Goal: Communication & Community: Answer question/provide support

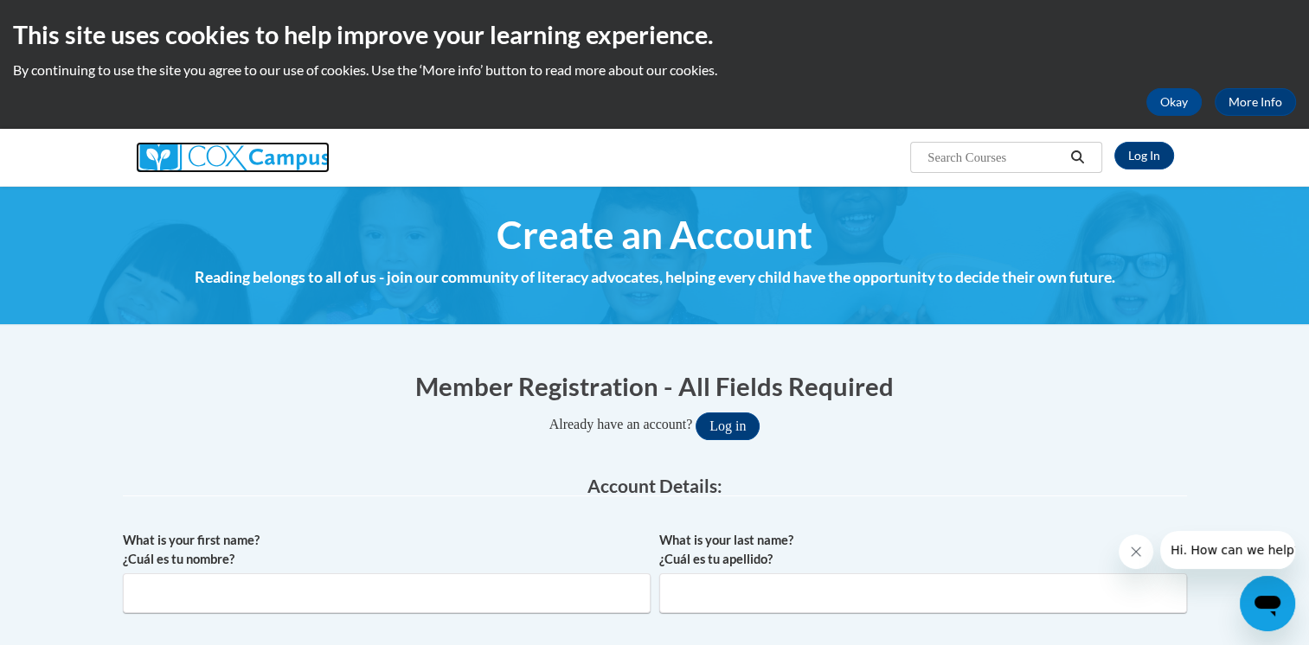
click at [232, 157] on img at bounding box center [233, 157] width 194 height 31
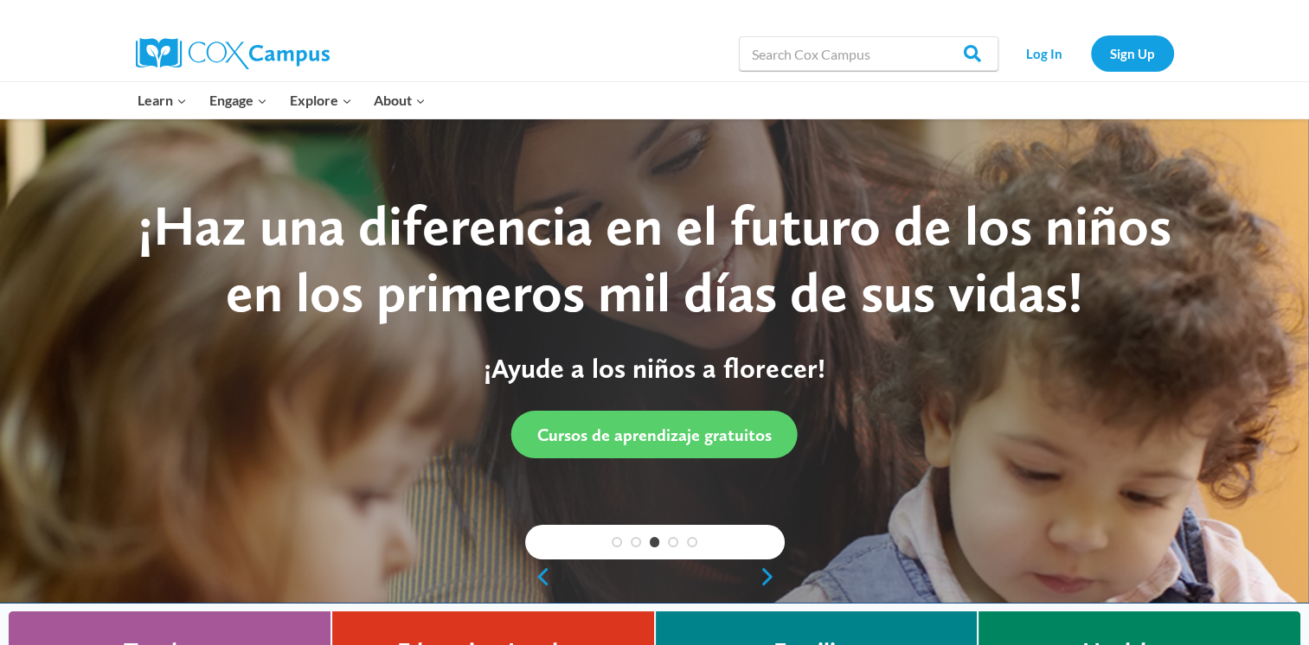
click at [1036, 92] on div at bounding box center [996, 100] width 373 height 36
click at [1023, 103] on div at bounding box center [996, 100] width 373 height 36
click at [1041, 58] on link "Log In" at bounding box center [1044, 52] width 75 height 35
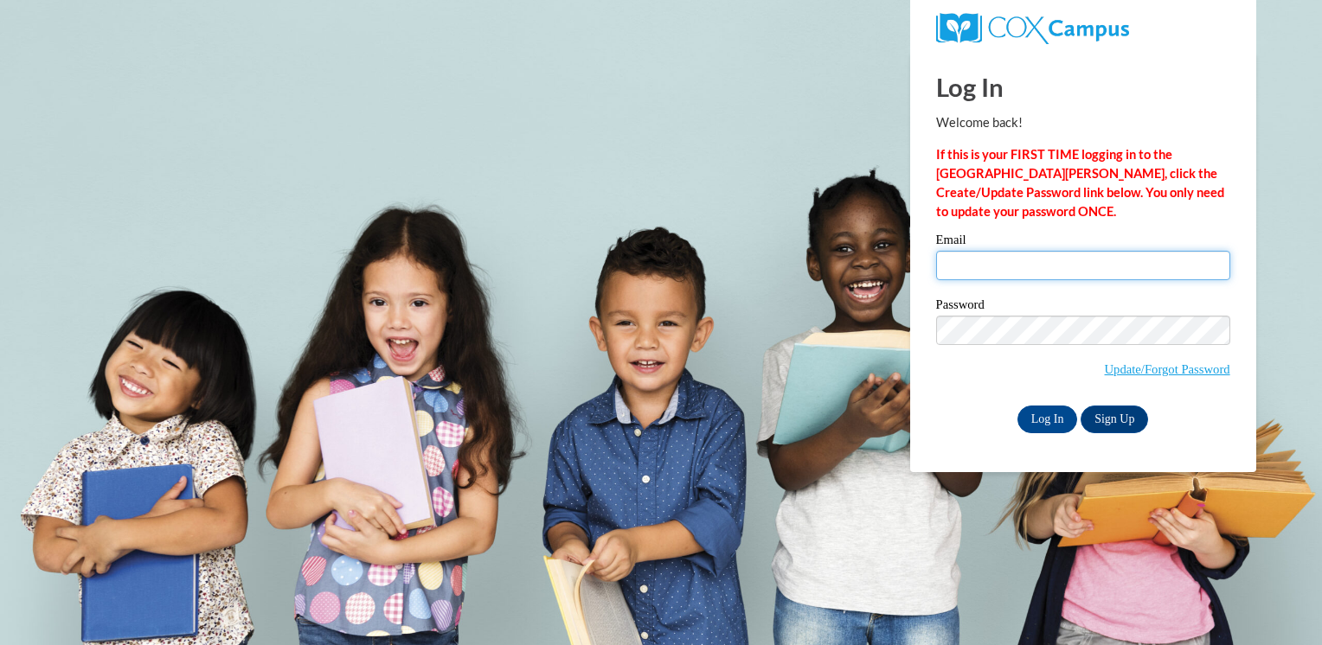
click at [978, 262] on input "Email" at bounding box center [1083, 265] width 294 height 29
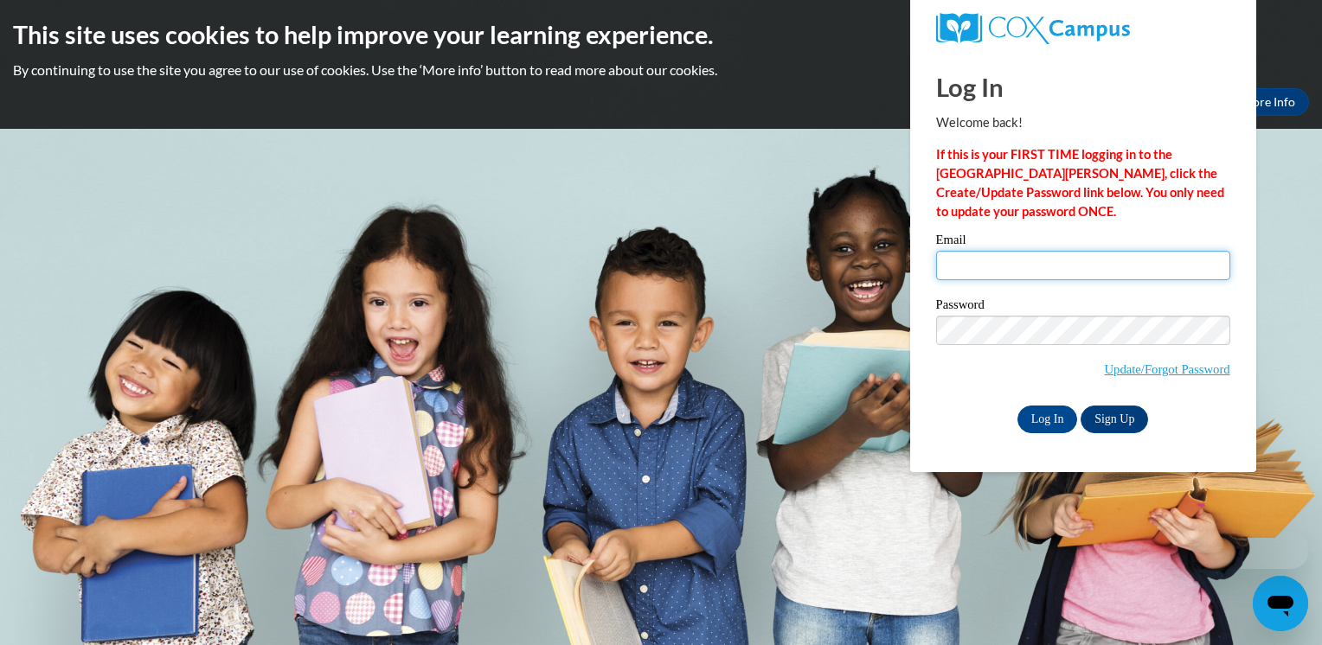
type input "rjoella@udel.edu"
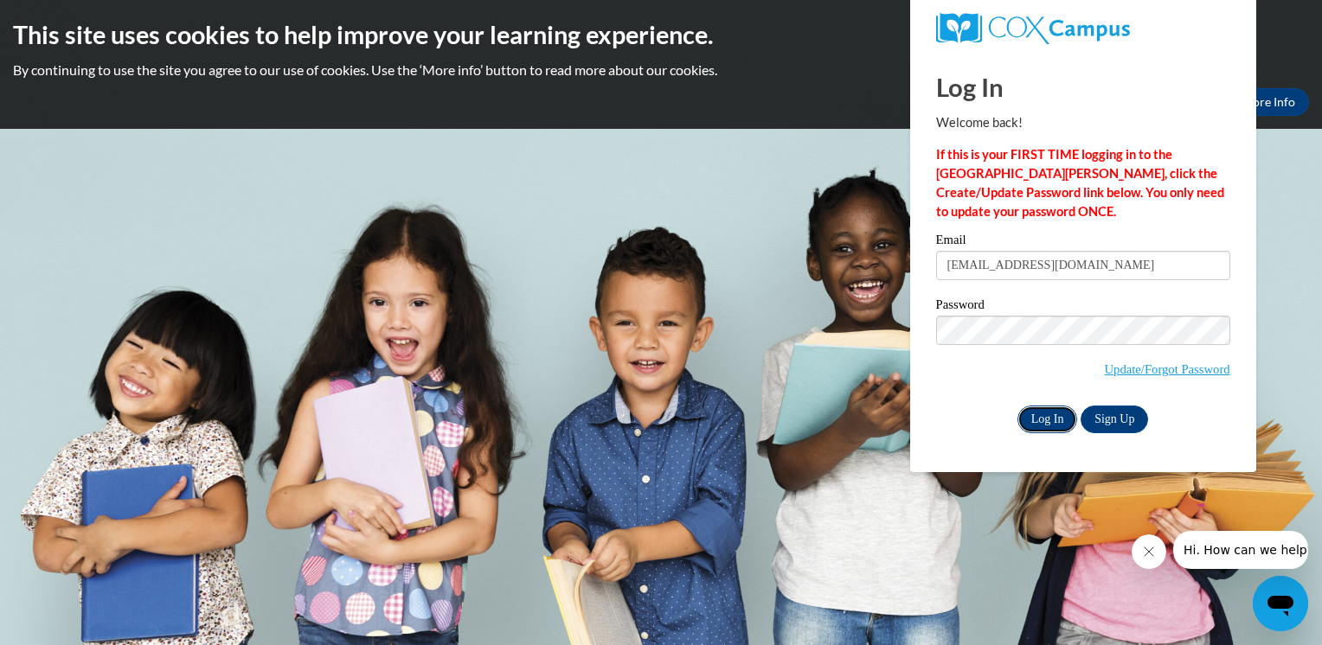
click at [1043, 414] on input "Log In" at bounding box center [1047, 420] width 61 height 28
click at [1042, 263] on input "rjoella@udel.edu" at bounding box center [1083, 265] width 294 height 29
click at [1017, 406] on input "Log In" at bounding box center [1047, 420] width 61 height 28
drag, startPoint x: 1042, startPoint y: 265, endPoint x: 858, endPoint y: 263, distance: 184.3
click at [854, 271] on body "This site uses cookies to help improve your learning experience. By continuing …" at bounding box center [661, 322] width 1322 height 645
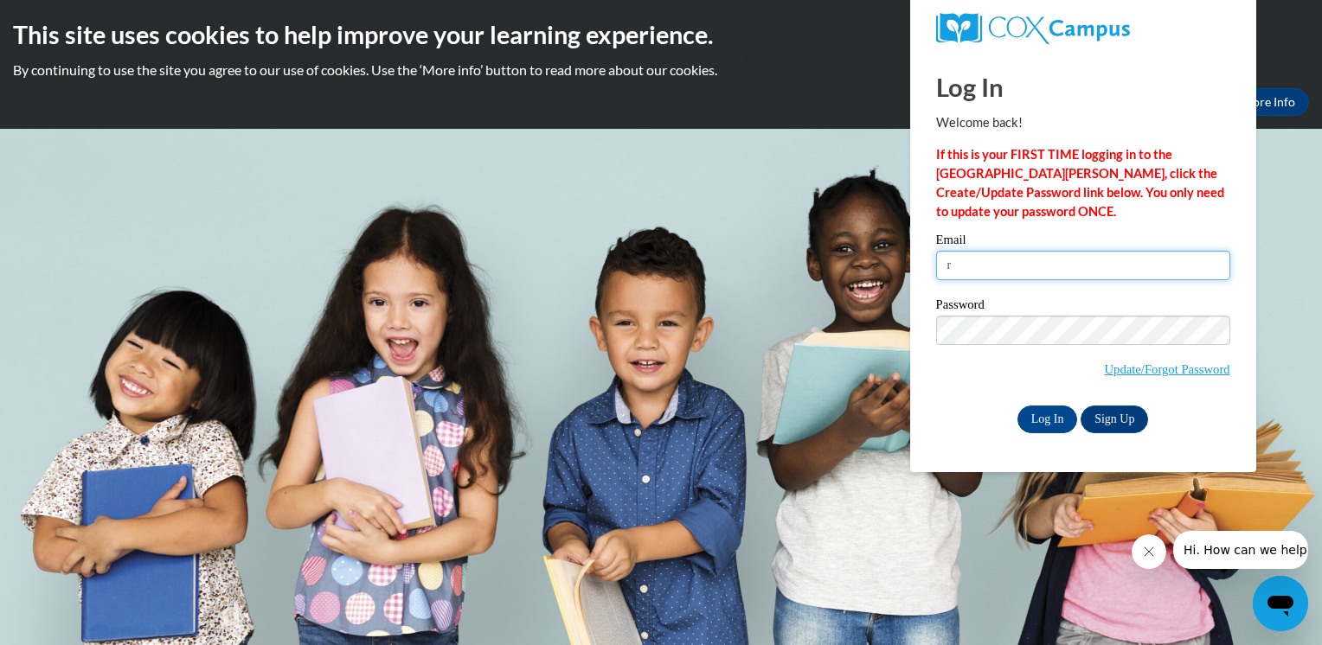
type input "rjoella@udel.edu"
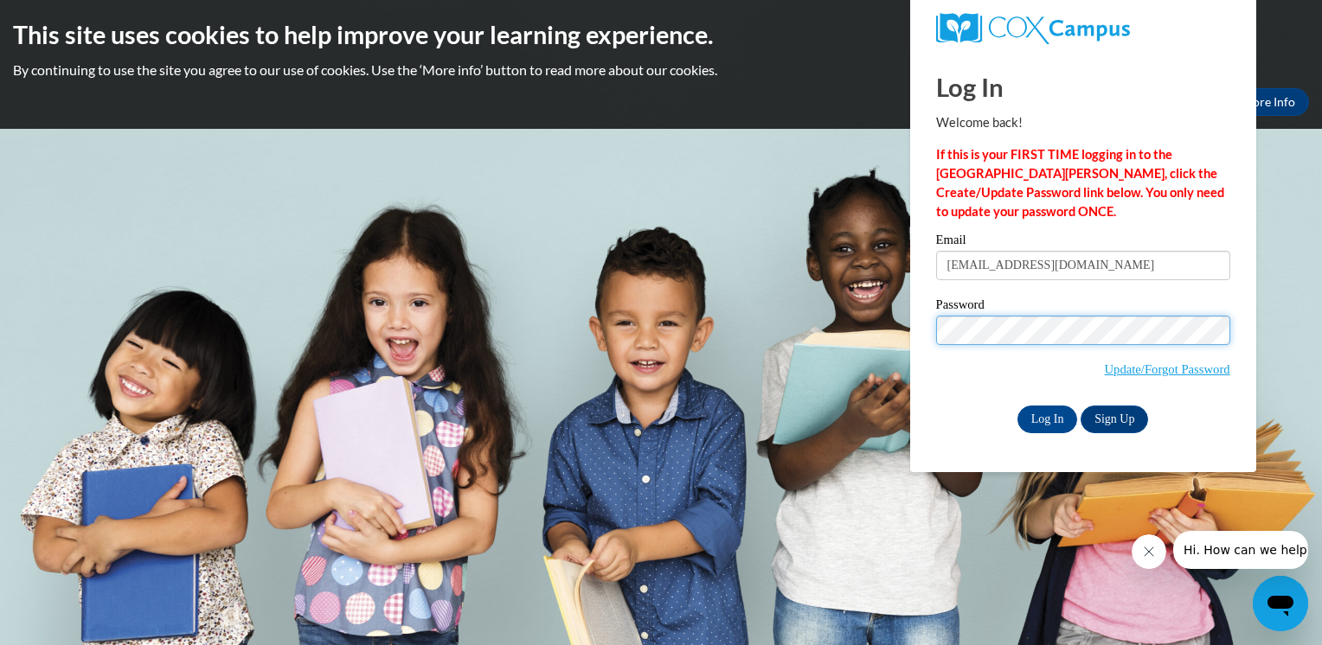
click at [1017, 406] on input "Log In" at bounding box center [1047, 420] width 61 height 28
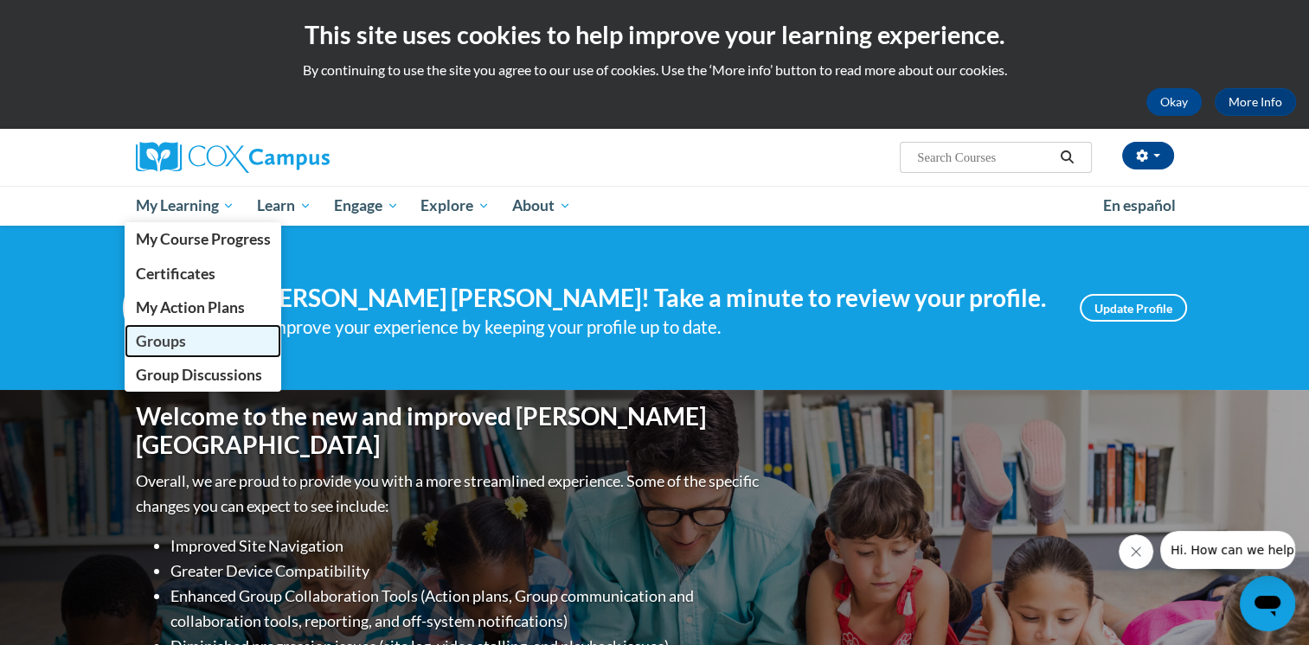
click at [173, 344] on span "Groups" at bounding box center [160, 341] width 50 height 18
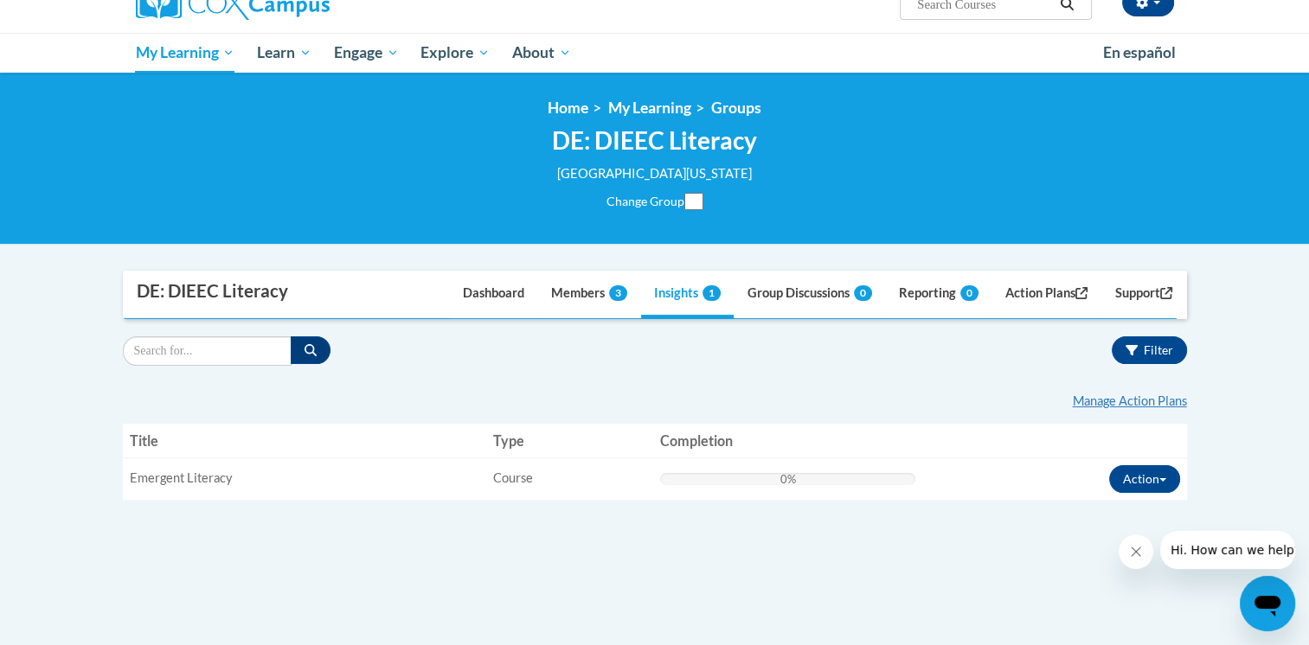
scroll to position [155, 0]
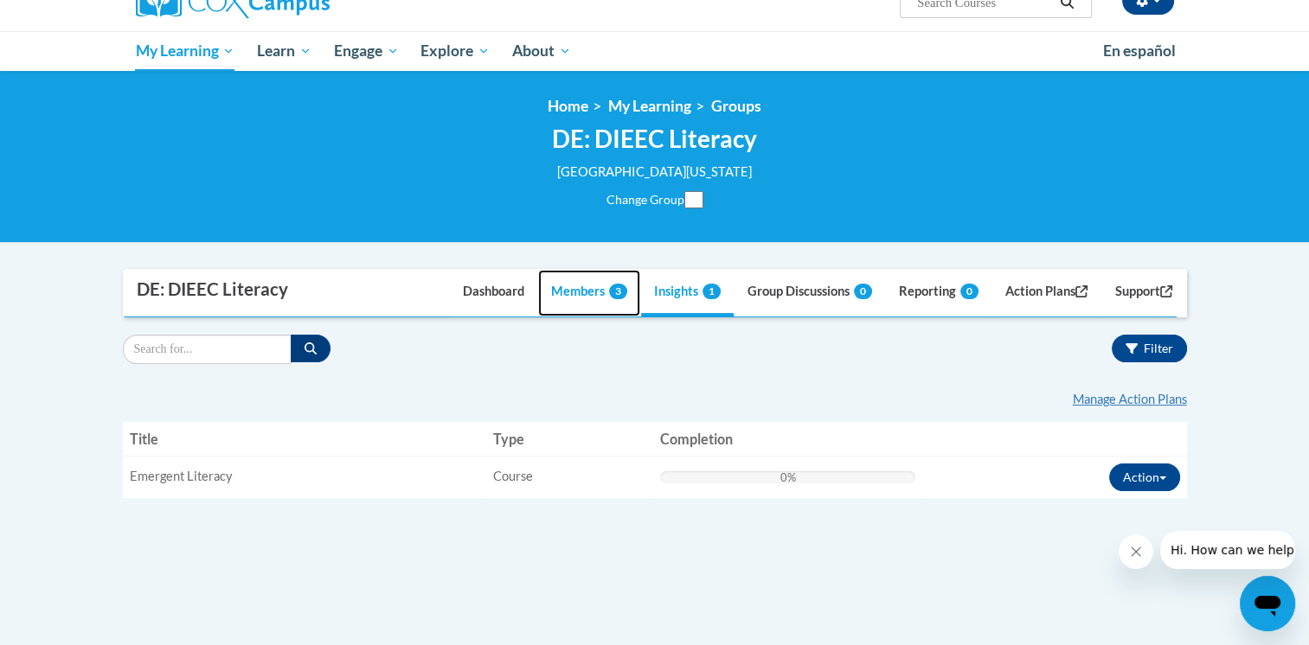
click at [557, 296] on link "Members 3" at bounding box center [589, 293] width 102 height 47
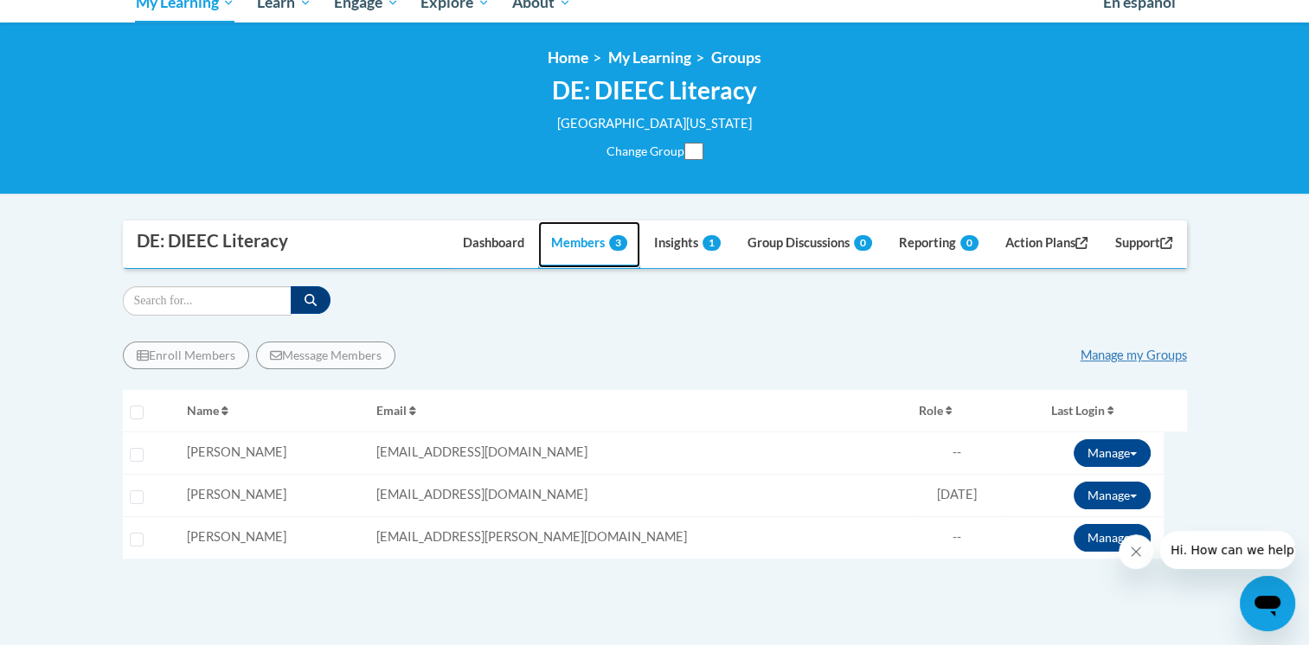
scroll to position [197, 0]
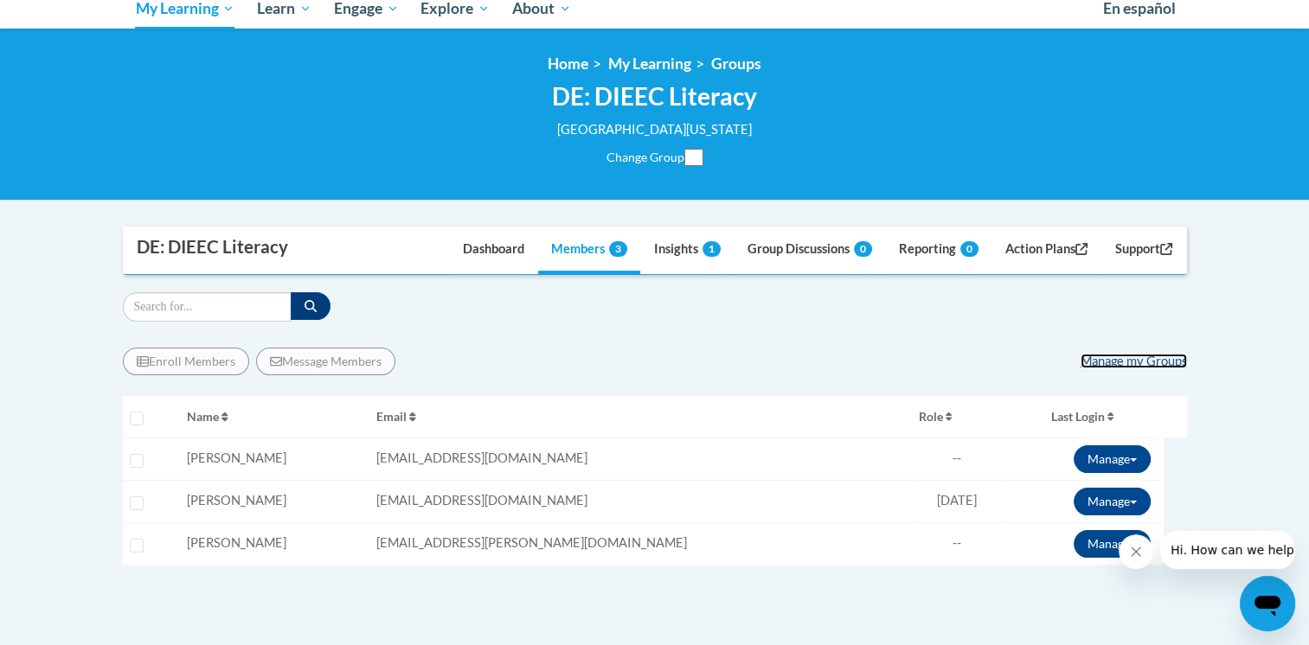
click at [1130, 361] on link "Manage my Groups" at bounding box center [1133, 361] width 106 height 15
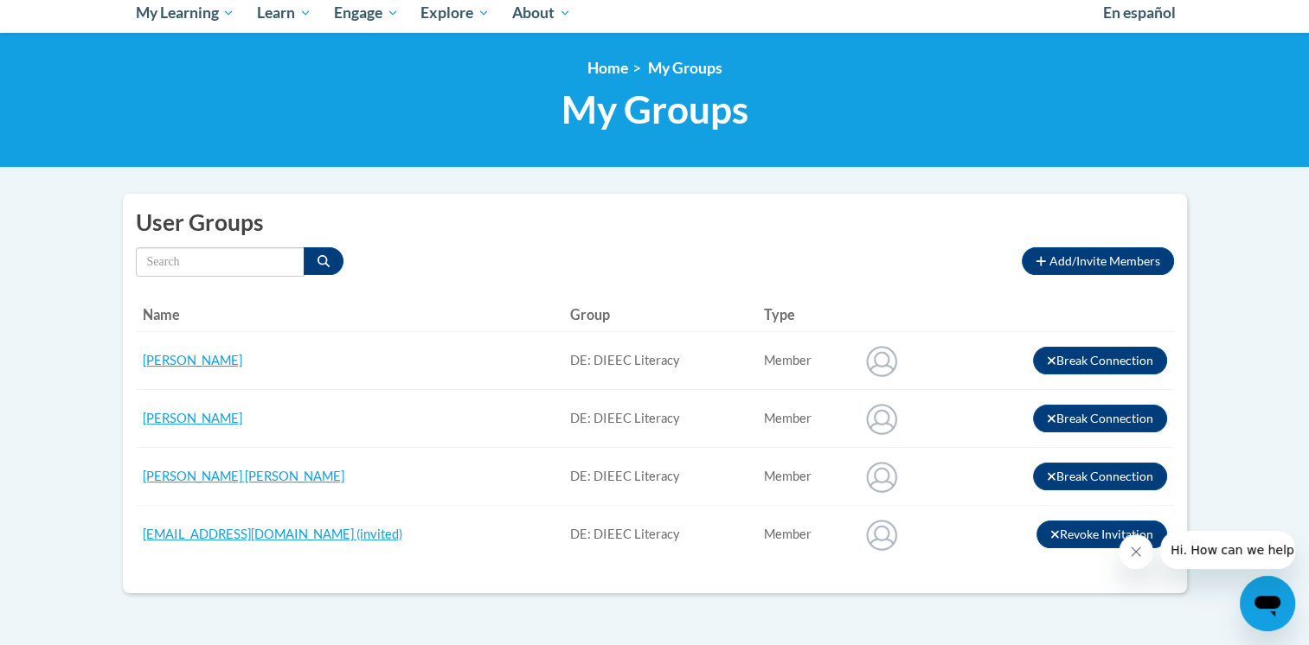
scroll to position [191, 0]
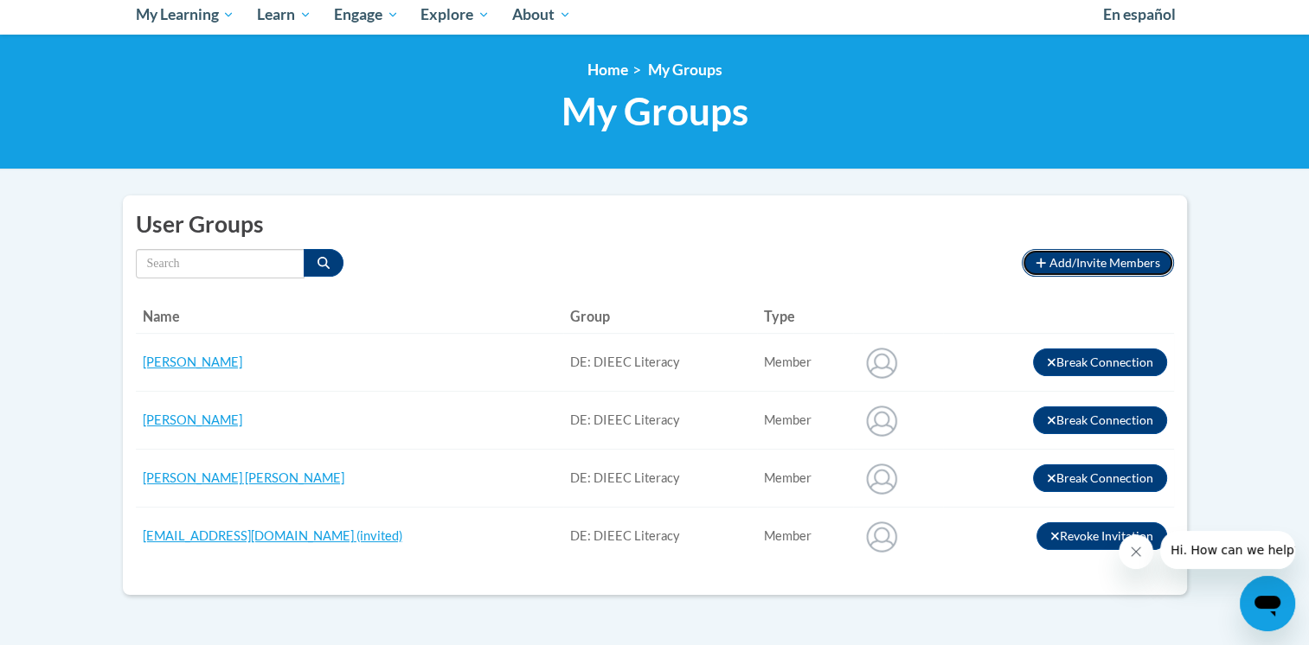
click at [1141, 266] on span "Add/Invite Members" at bounding box center [1104, 262] width 111 height 15
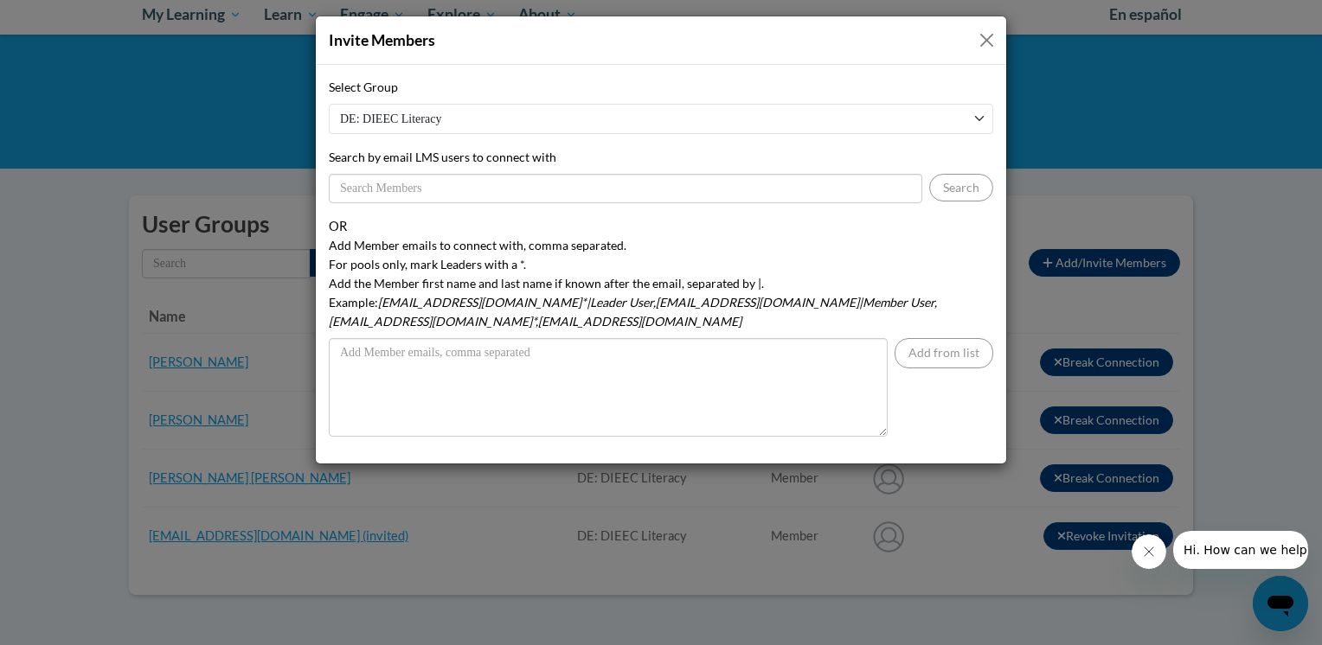
click at [984, 42] on button "Close" at bounding box center [987, 40] width 22 height 22
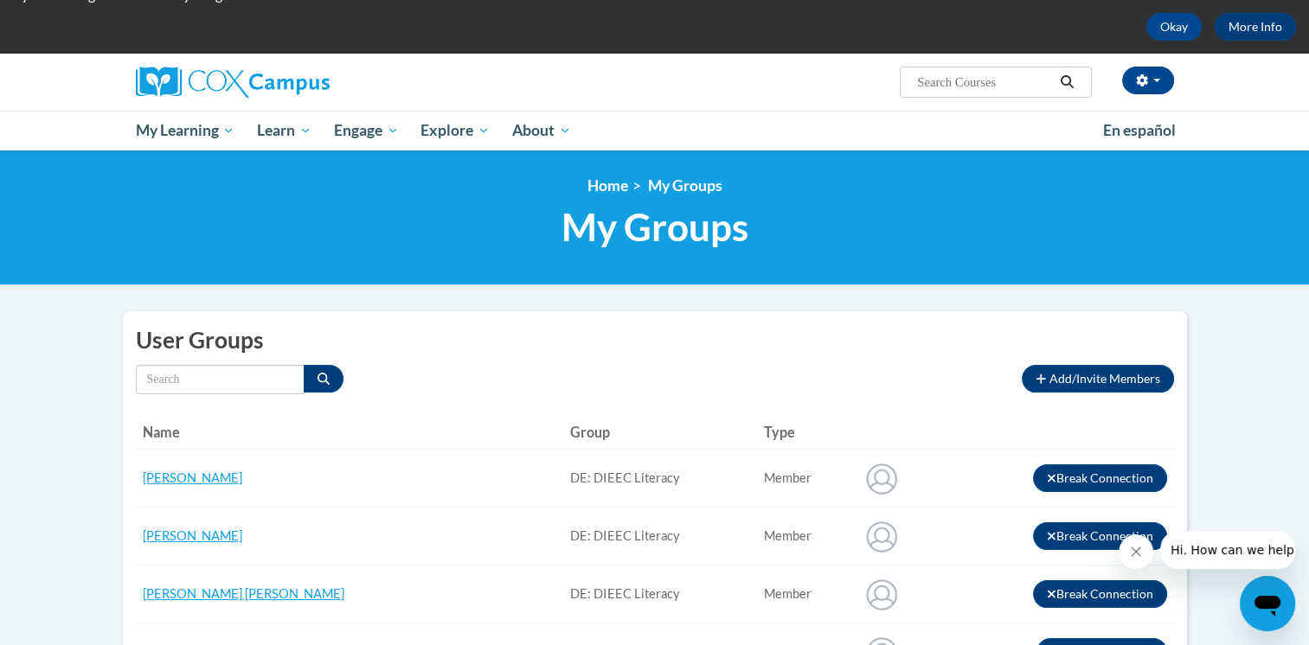
scroll to position [42, 0]
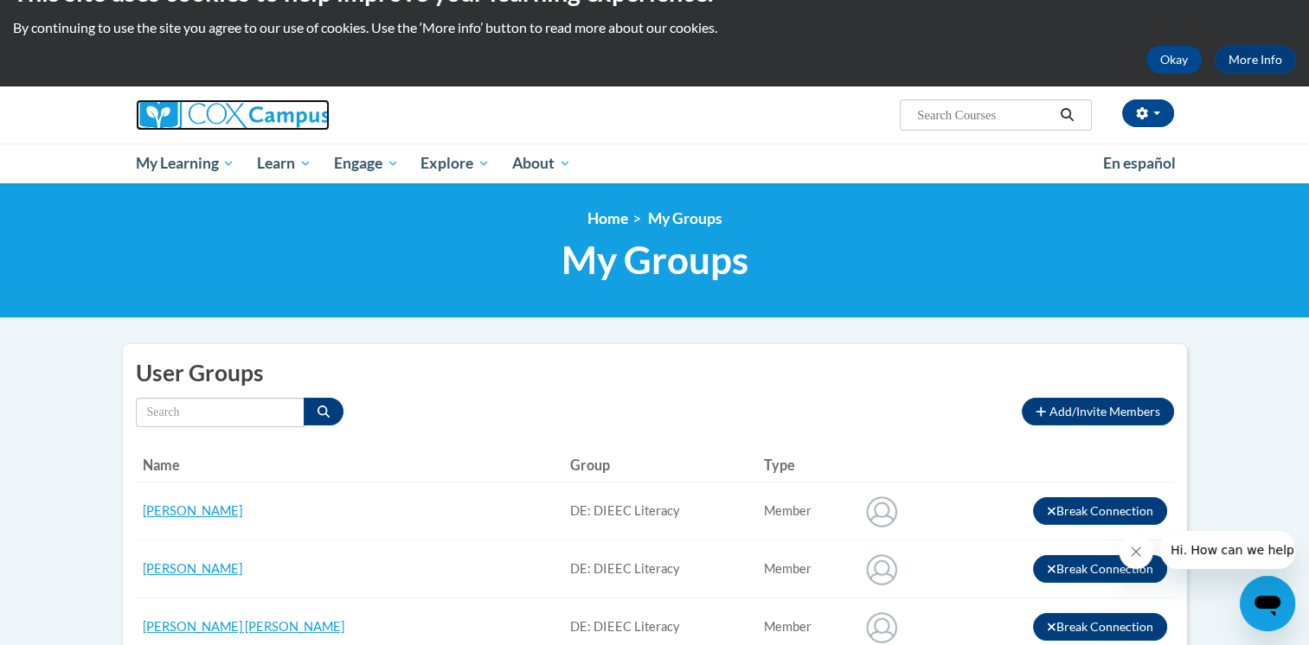
click at [231, 119] on img at bounding box center [233, 114] width 194 height 31
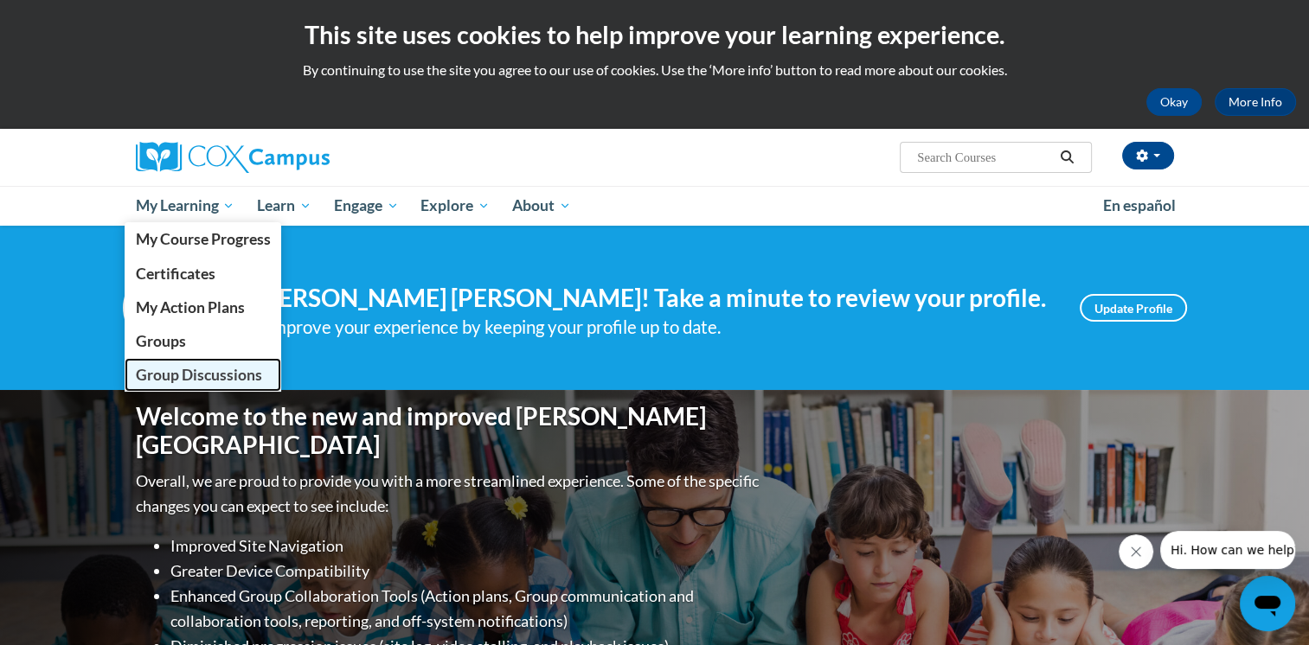
click at [194, 367] on span "Group Discussions" at bounding box center [198, 375] width 126 height 18
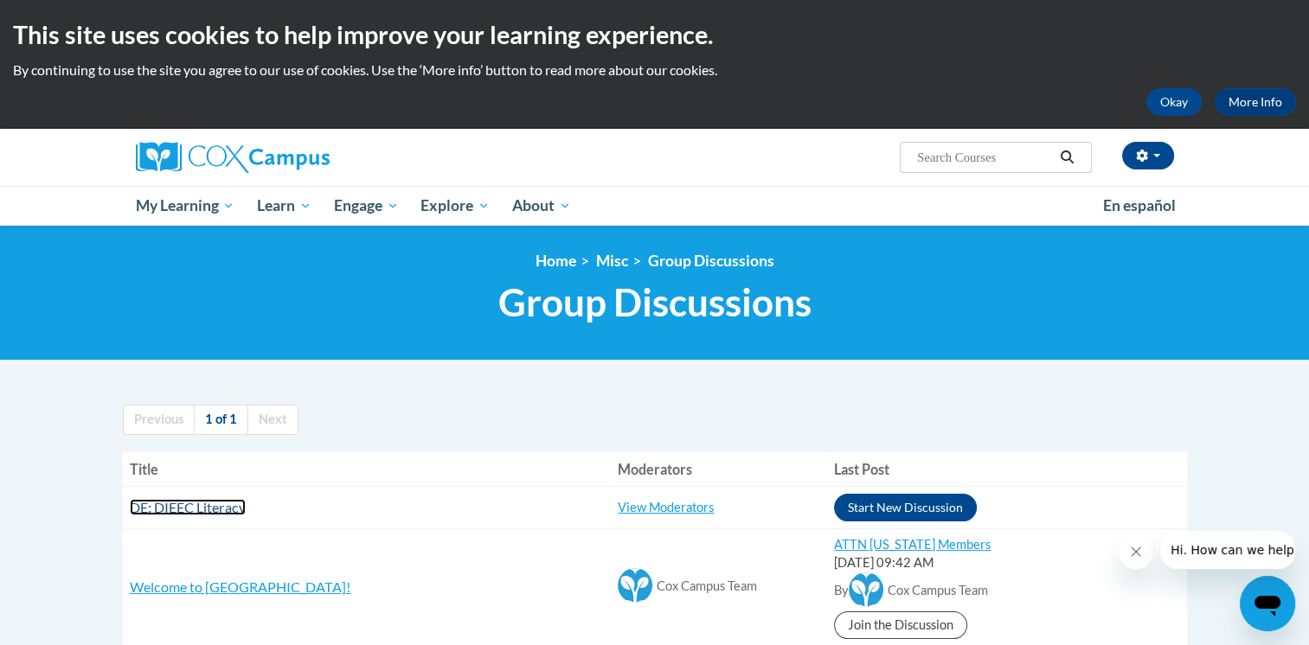
click at [183, 510] on span "DE: DIEEC Literacy" at bounding box center [188, 507] width 116 height 16
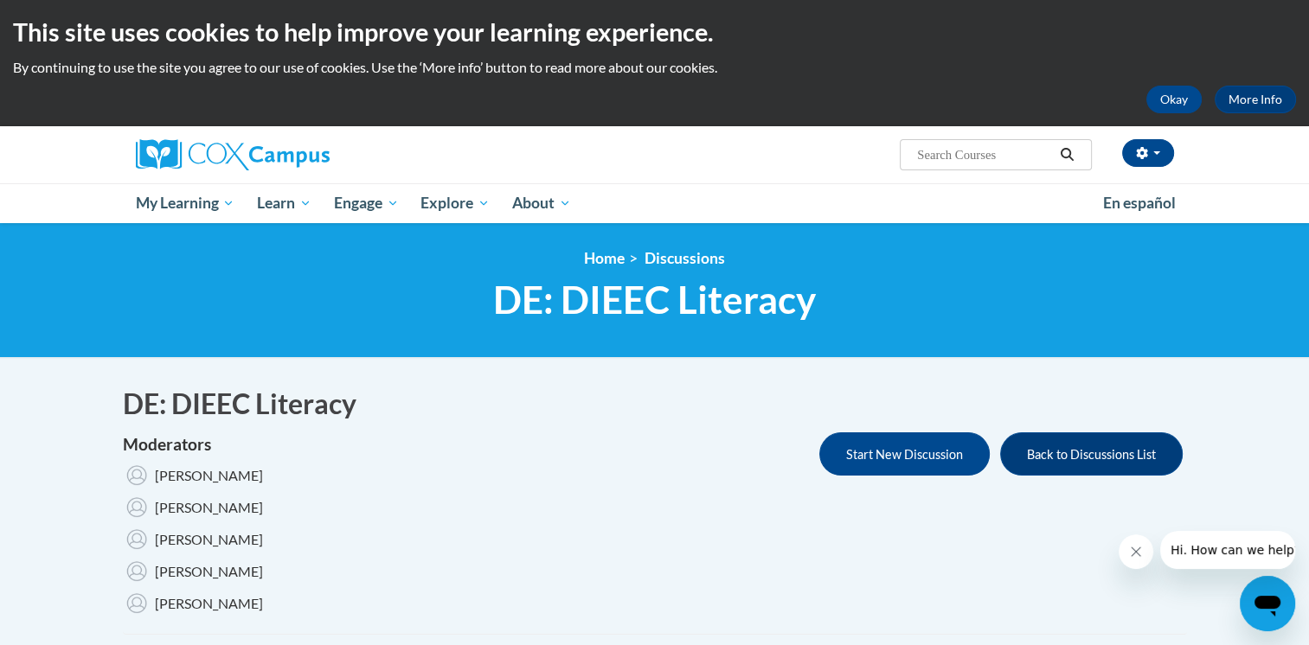
scroll to position [1, 0]
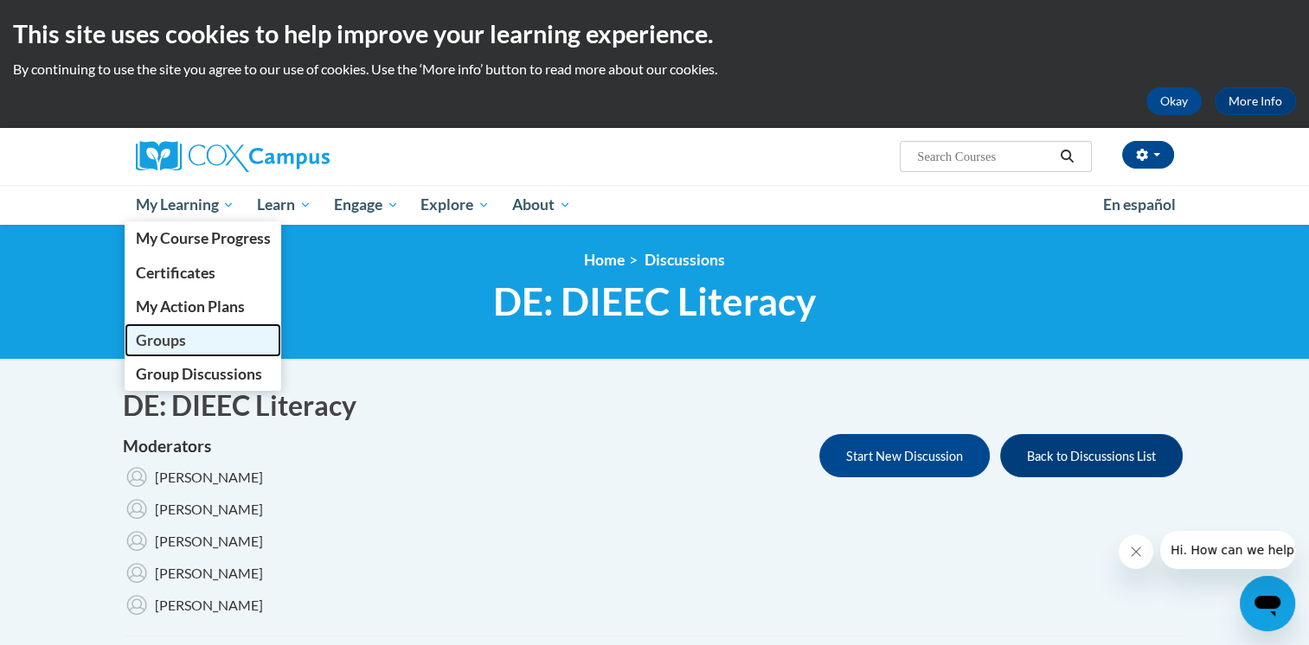
click at [166, 332] on span "Groups" at bounding box center [160, 340] width 50 height 18
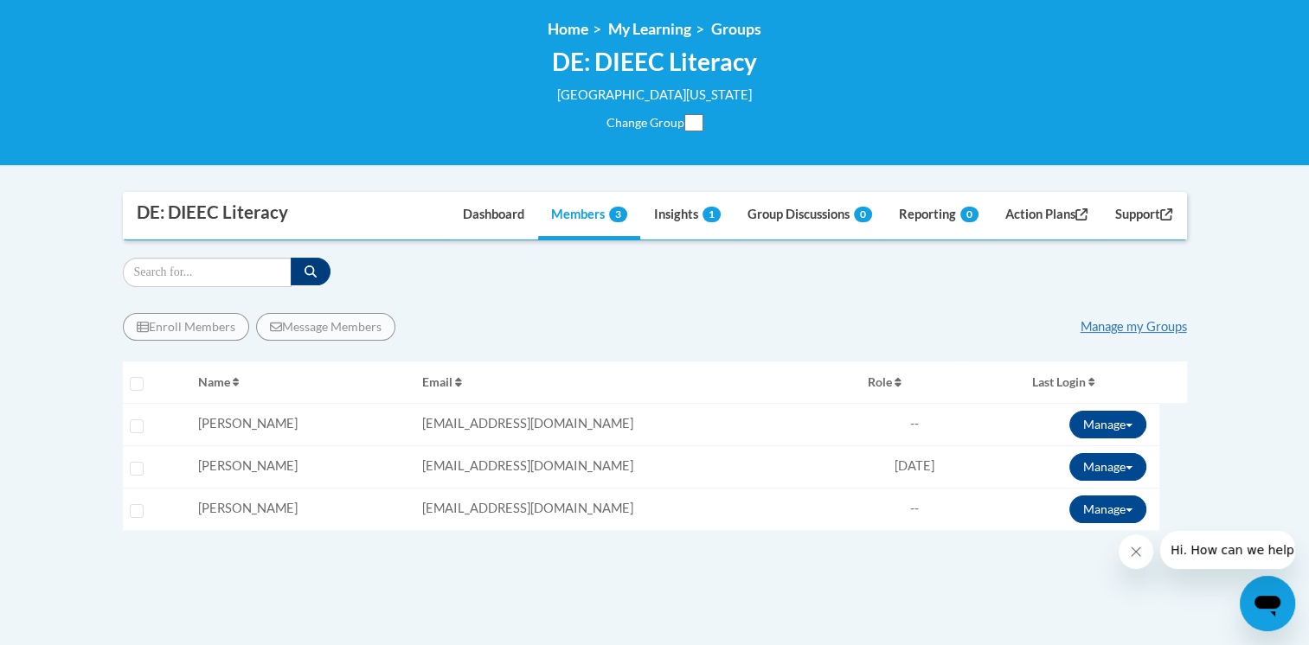
scroll to position [169, 0]
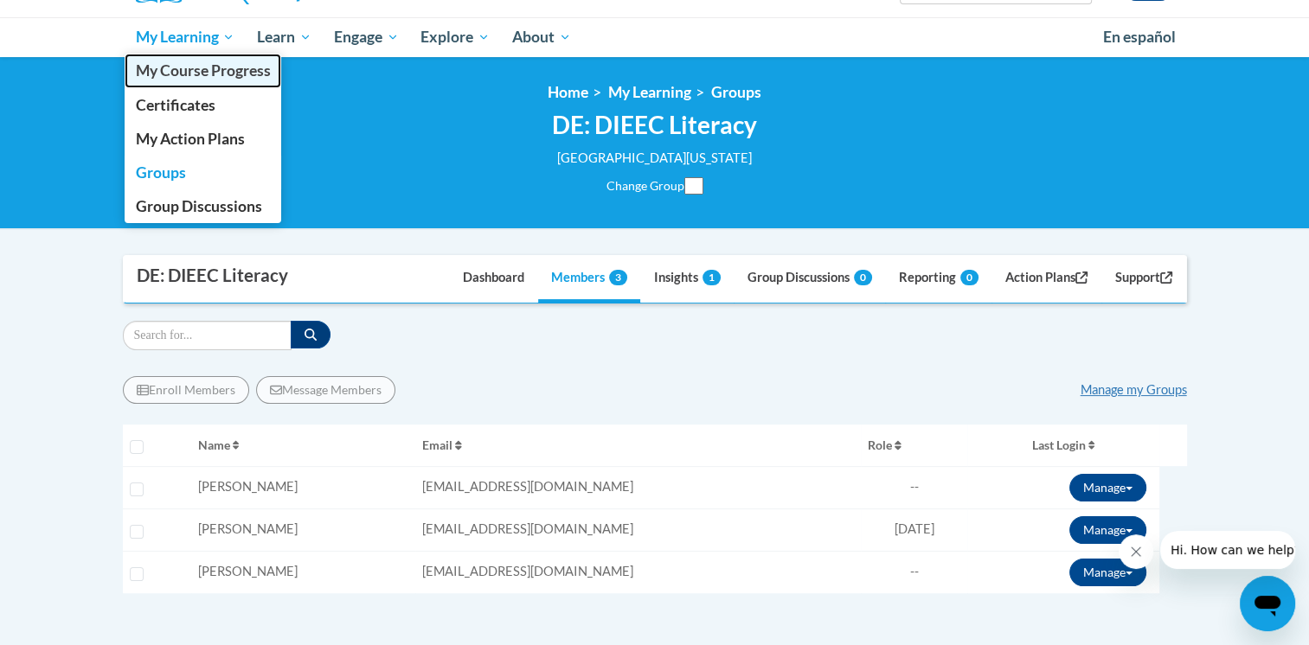
click at [188, 57] on link "My Course Progress" at bounding box center [203, 71] width 157 height 34
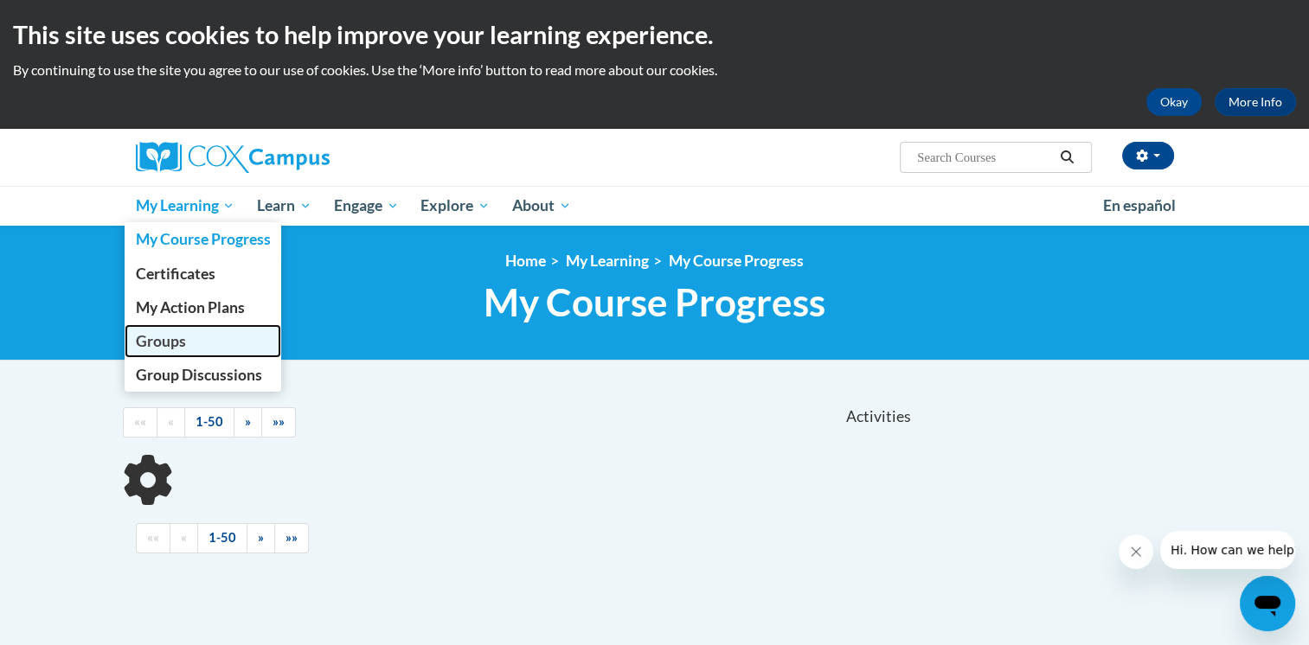
click at [184, 338] on span "Groups" at bounding box center [160, 341] width 50 height 18
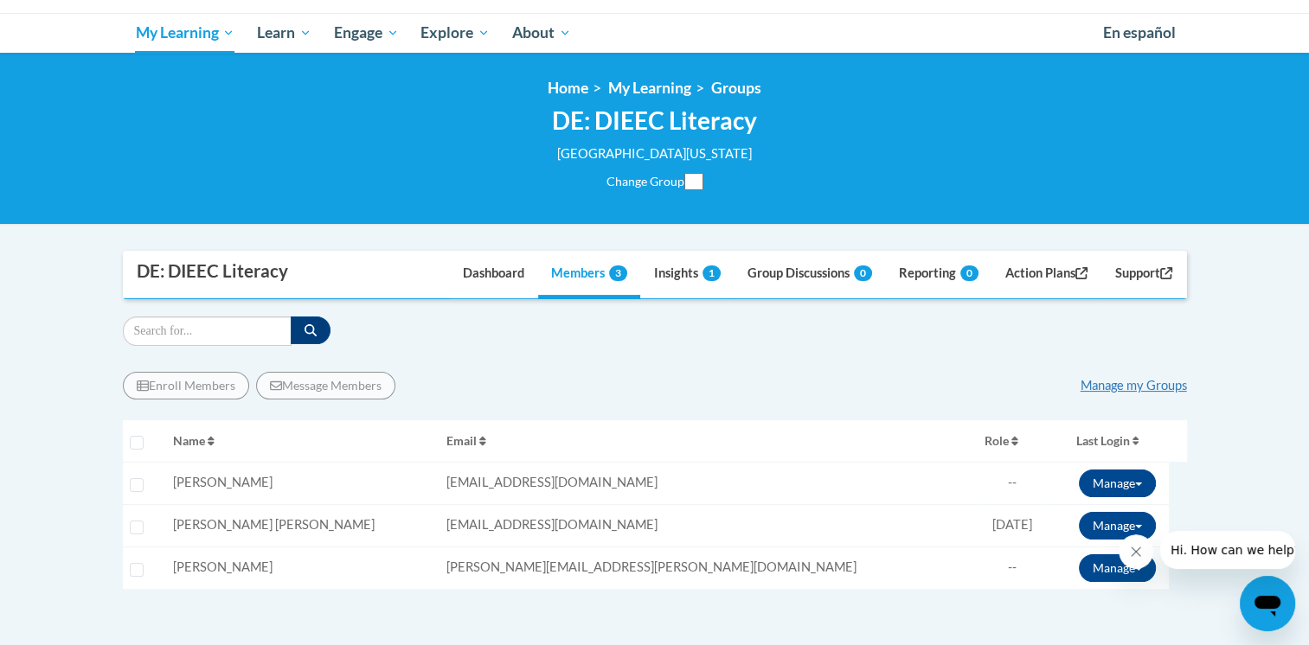
scroll to position [176, 0]
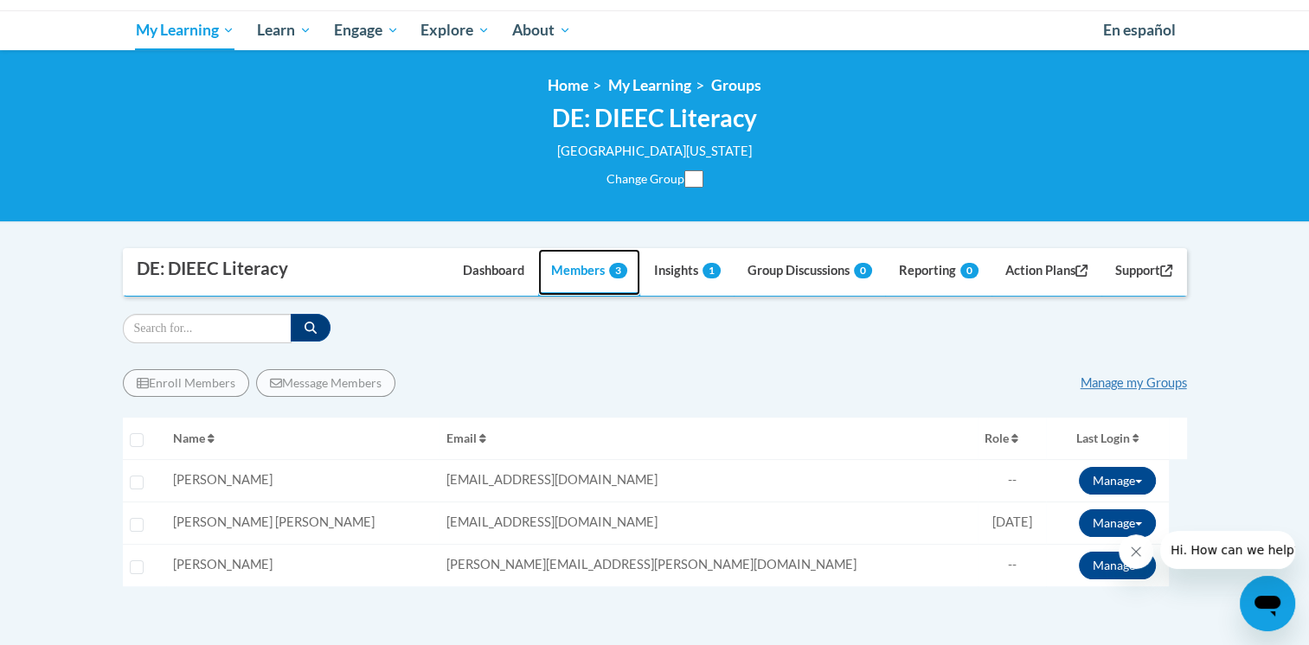
click at [569, 273] on link "Members 3" at bounding box center [589, 272] width 102 height 47
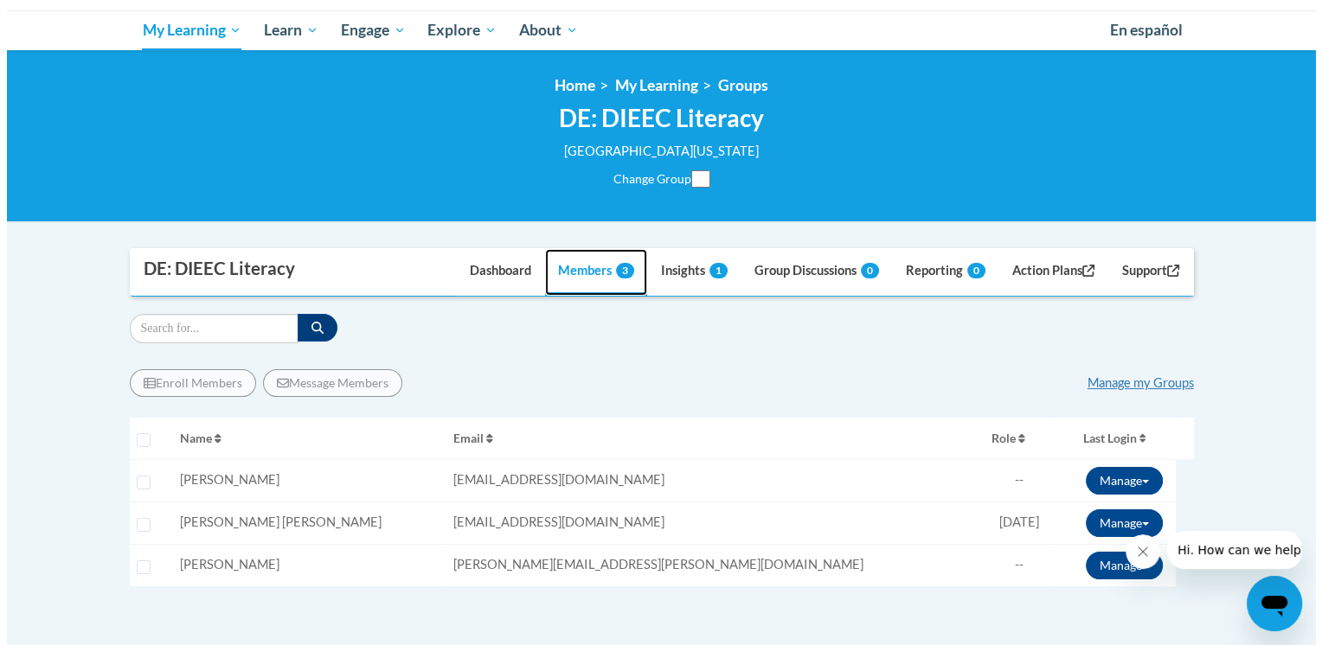
scroll to position [247, 0]
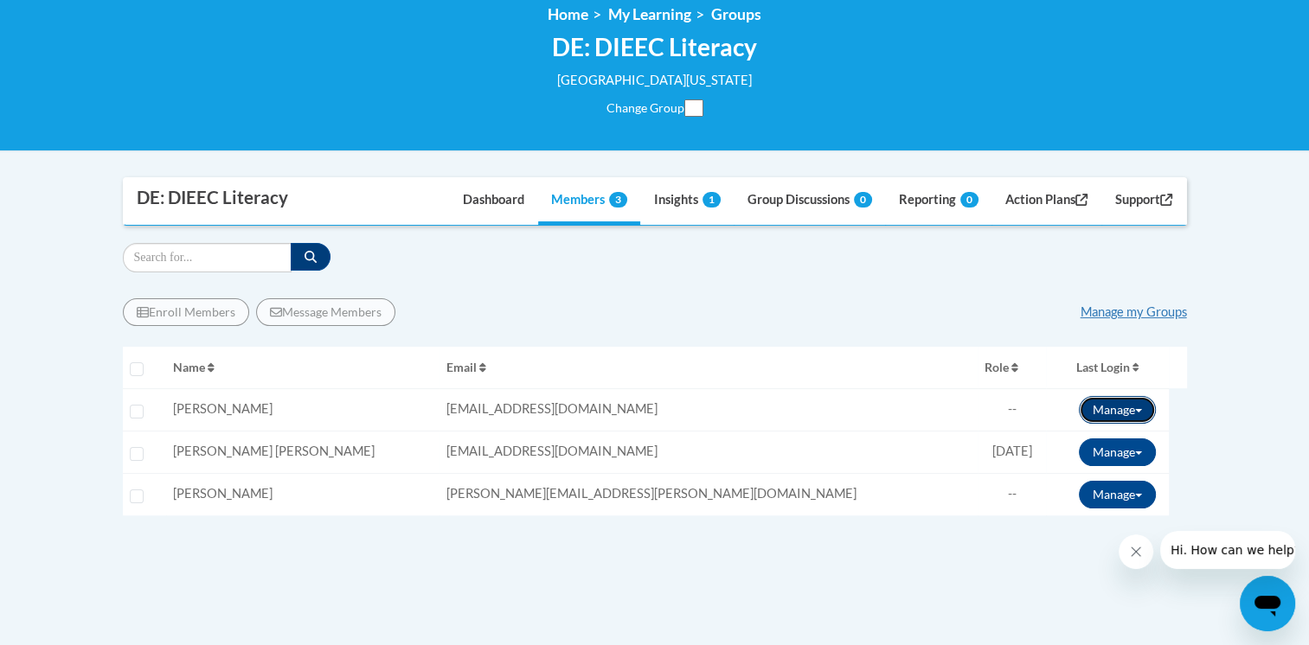
click at [1106, 413] on button "Manage" at bounding box center [1117, 410] width 77 height 28
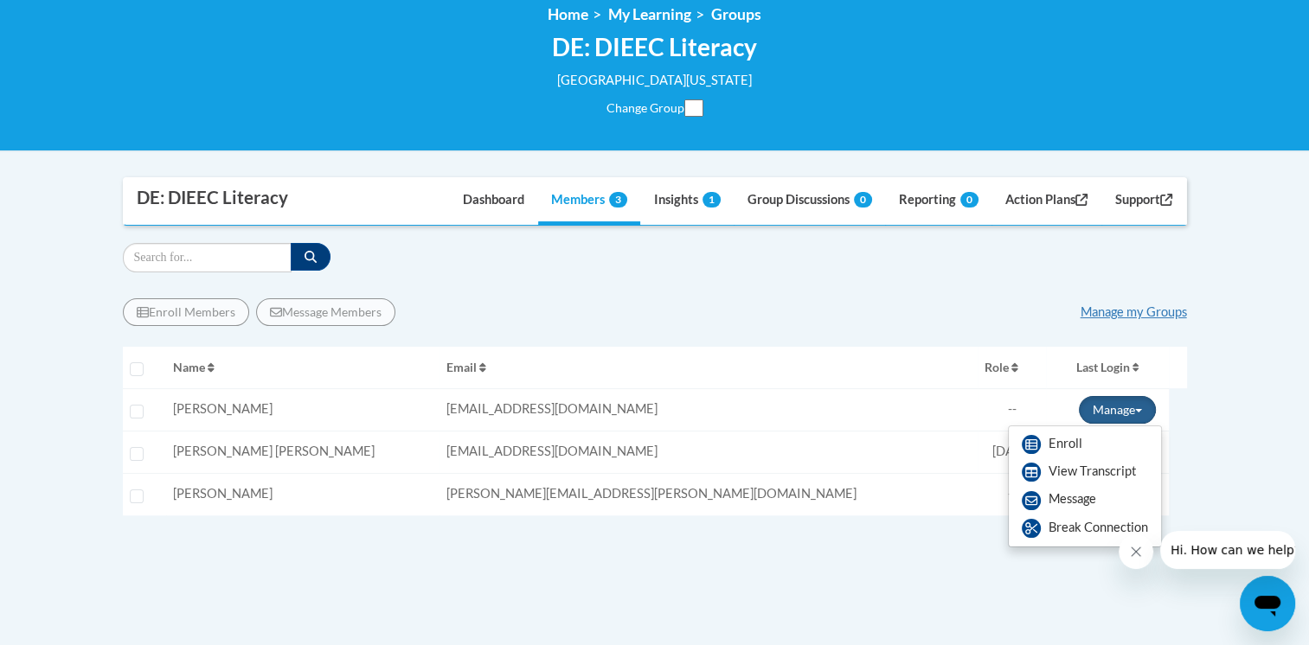
click at [1199, 334] on body "This site uses cookies to help improve your learning experience. By continuing …" at bounding box center [654, 419] width 1309 height 1332
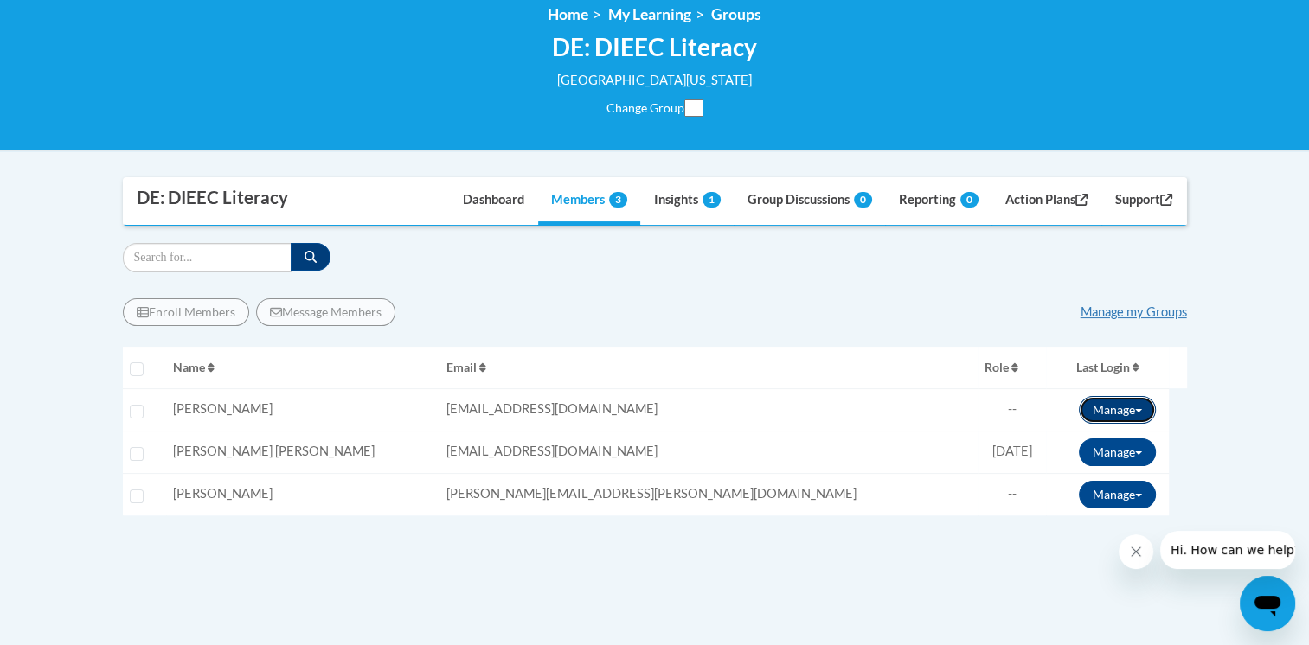
click at [1126, 401] on button "Manage" at bounding box center [1117, 410] width 77 height 28
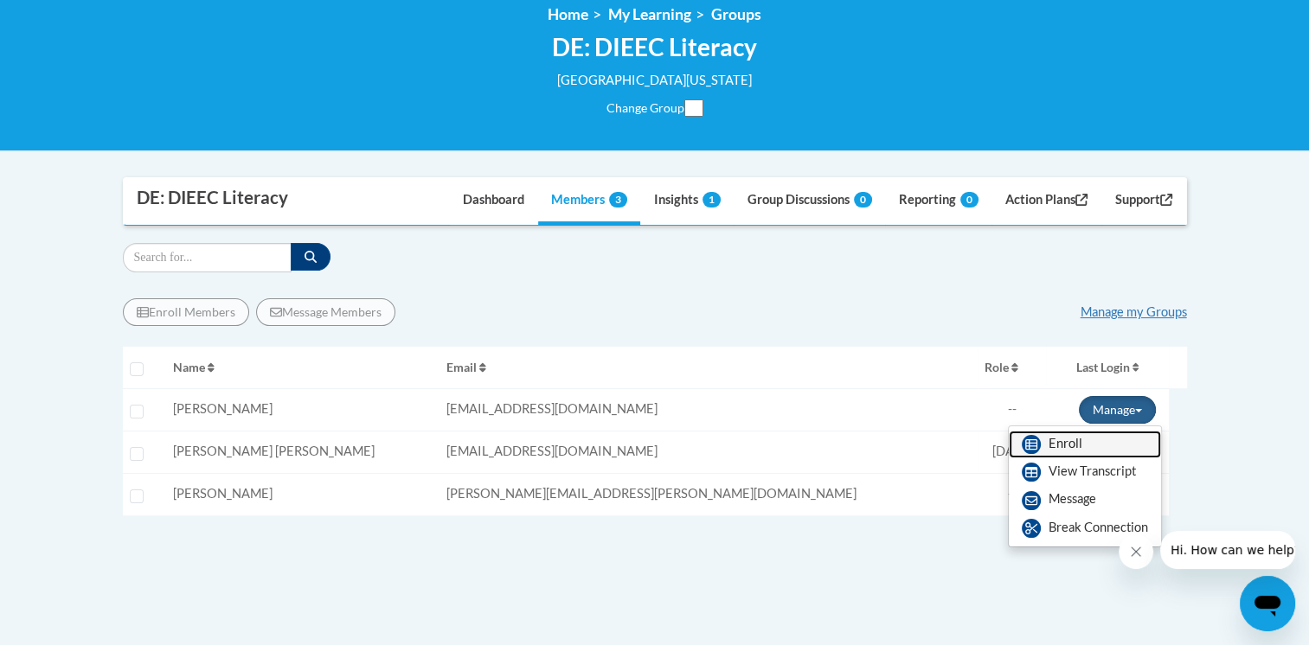
click at [1061, 445] on link "Enroll" at bounding box center [1085, 445] width 152 height 28
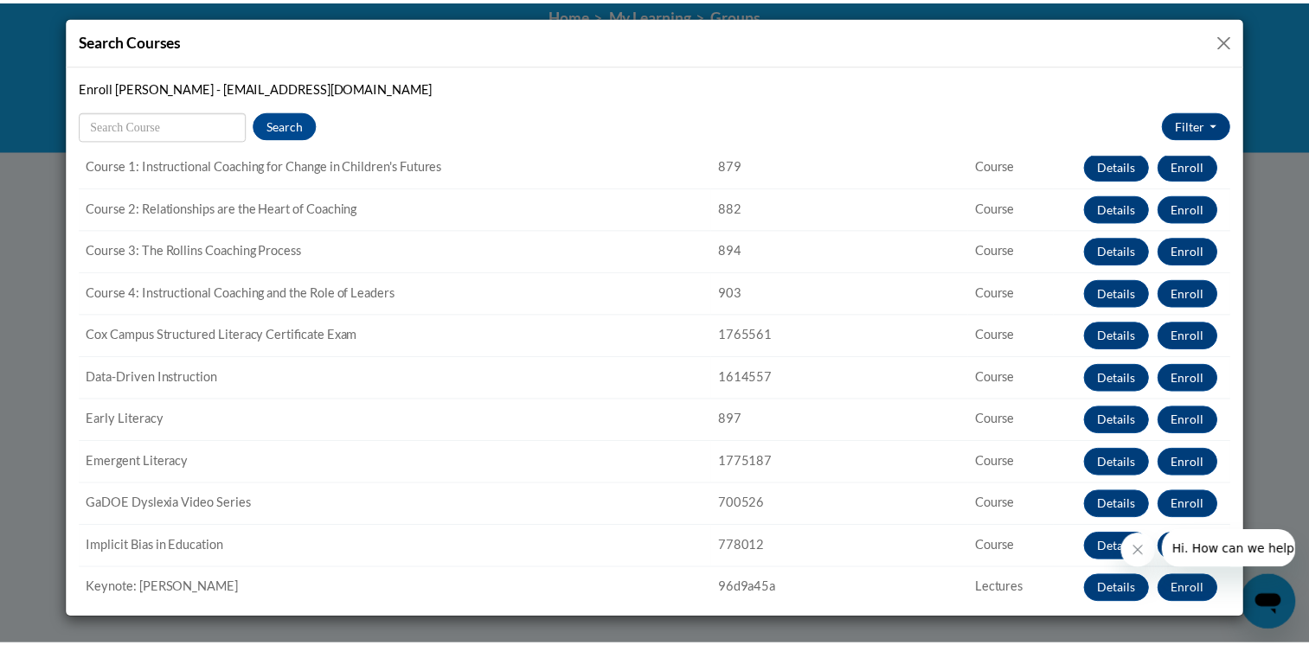
scroll to position [260, 0]
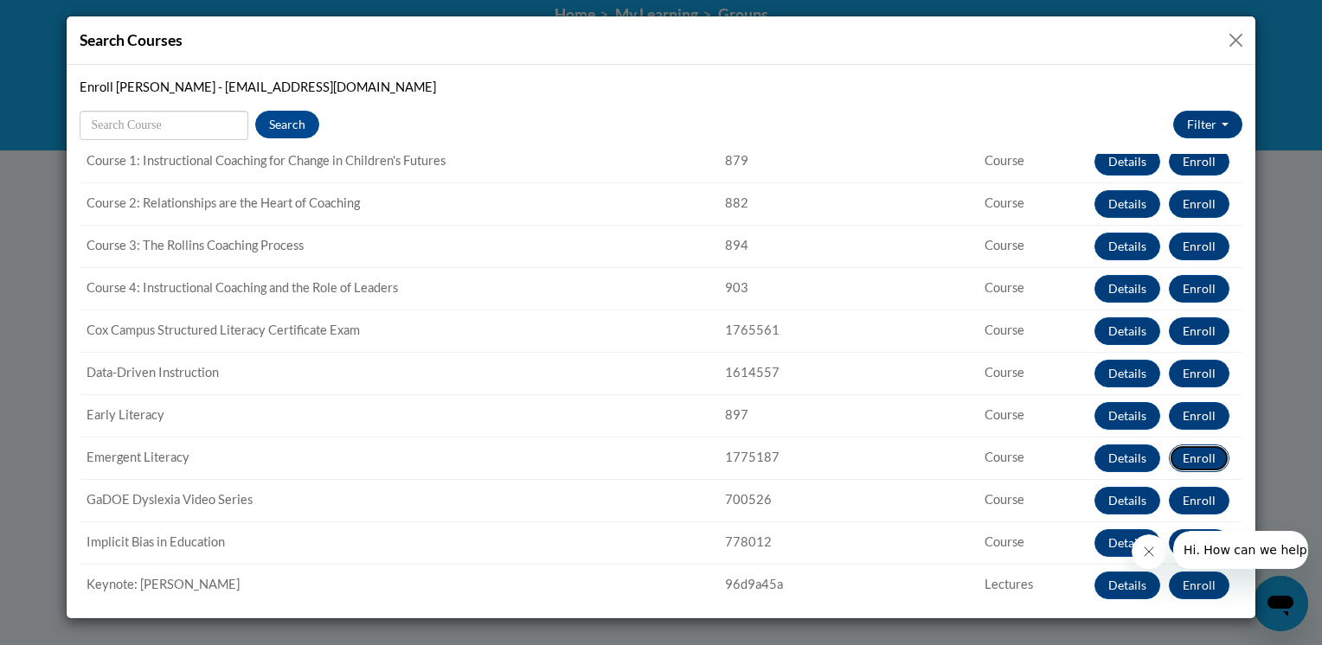
click at [1195, 454] on button "Enroll" at bounding box center [1199, 459] width 61 height 28
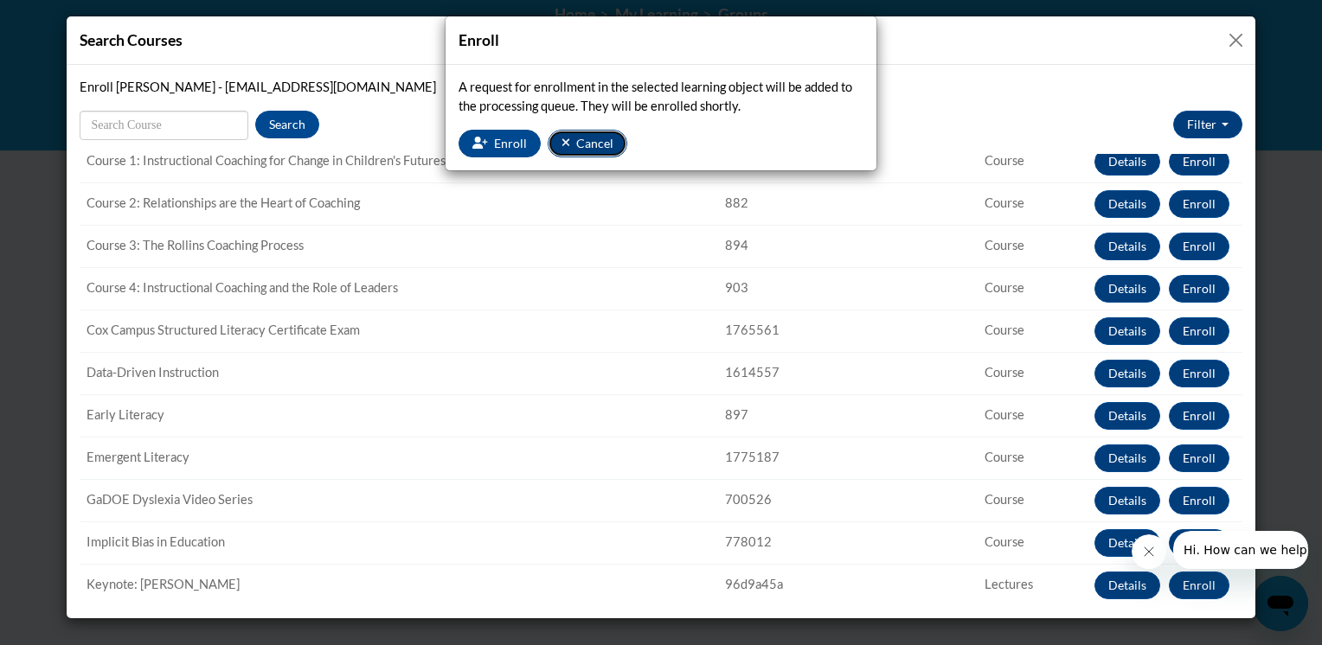
click at [595, 140] on span "Cancel" at bounding box center [594, 143] width 37 height 15
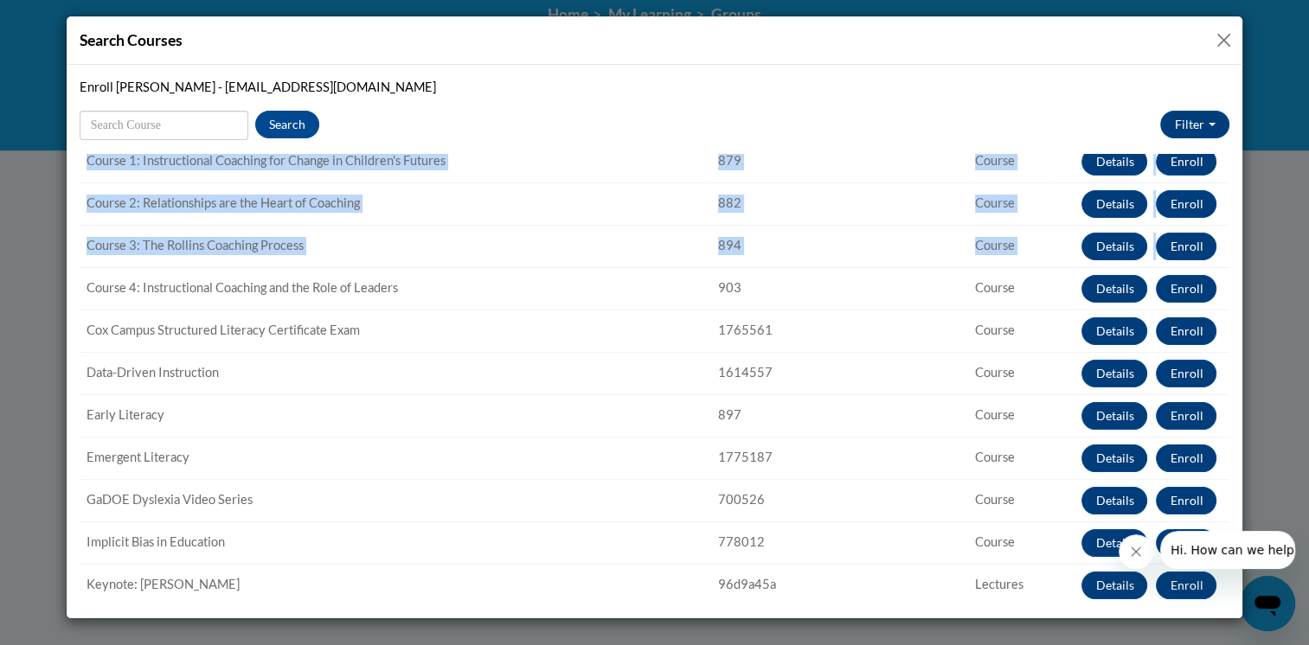
click at [1217, 234] on div "Title Code Type Actions Keynote: A Conversation with Dr. Beverly Daniel Tatum a…" at bounding box center [655, 380] width 1151 height 452
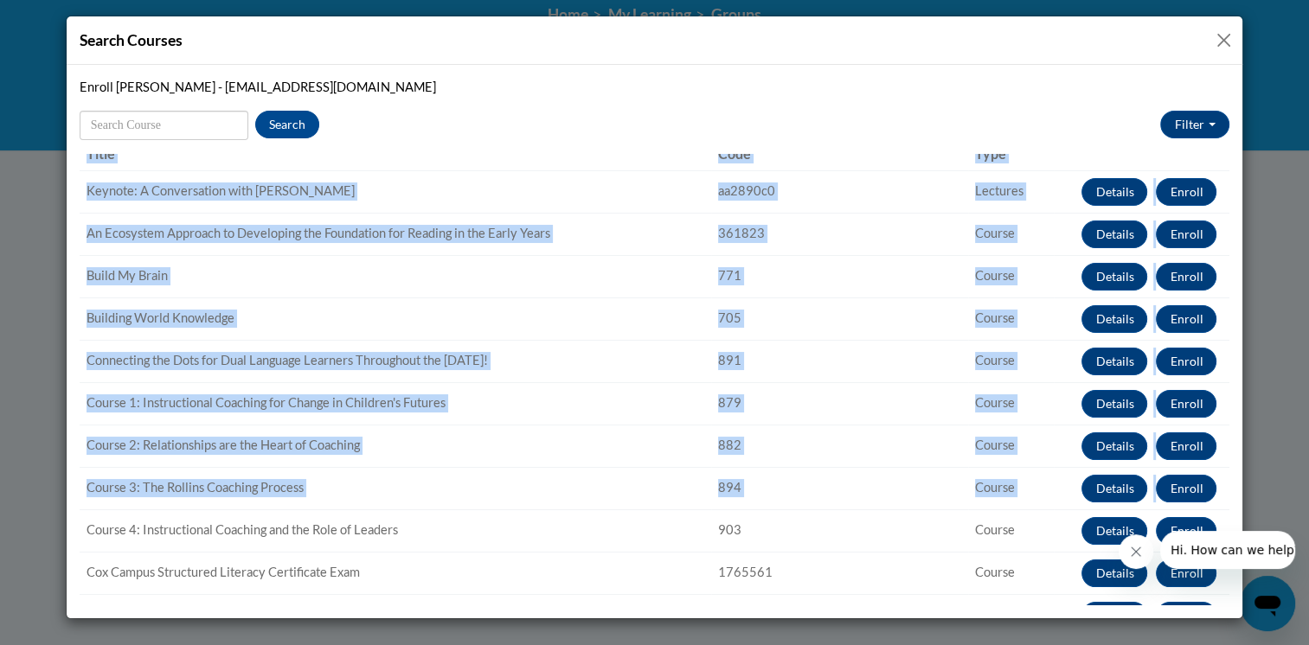
scroll to position [0, 0]
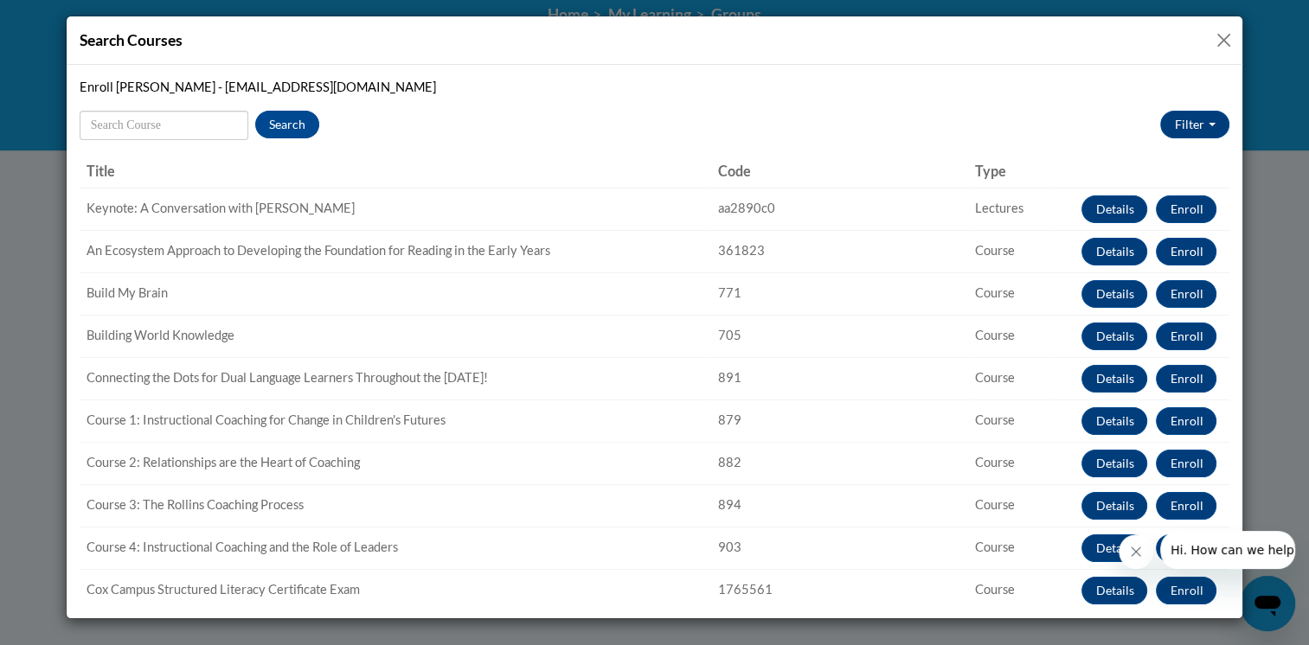
click at [1084, 96] on div "Enroll Jessica Dewese - jdewese2@gmail.com Search Search Type Attestation Cours…" at bounding box center [655, 342] width 1151 height 528
click at [1216, 40] on button "Close" at bounding box center [1224, 40] width 22 height 22
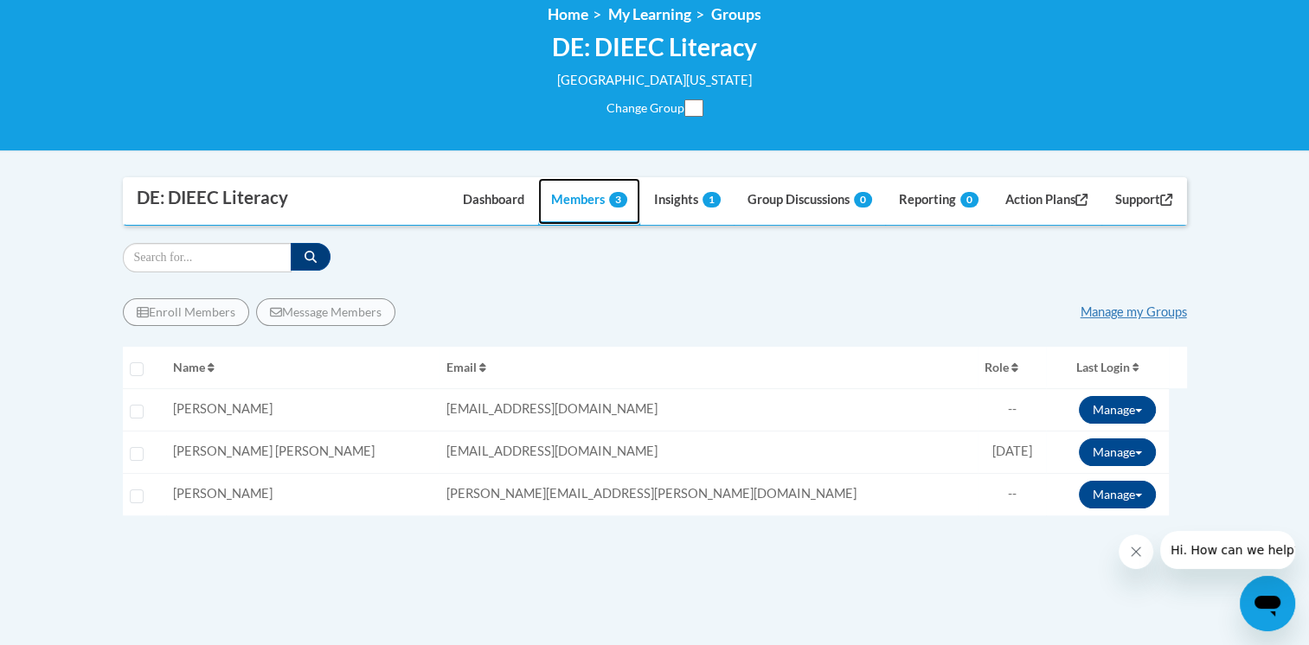
click at [553, 194] on link "Members 3" at bounding box center [589, 201] width 102 height 47
click at [1138, 317] on link "Manage my Groups" at bounding box center [1133, 312] width 106 height 15
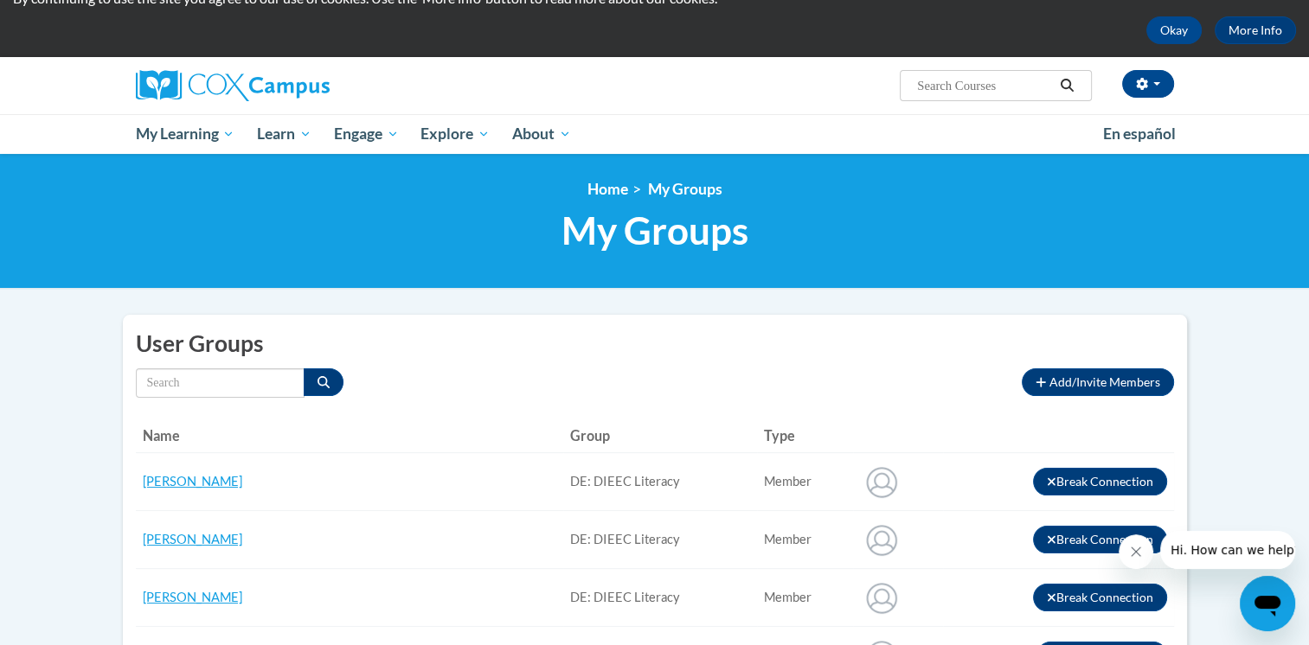
scroll to position [76, 0]
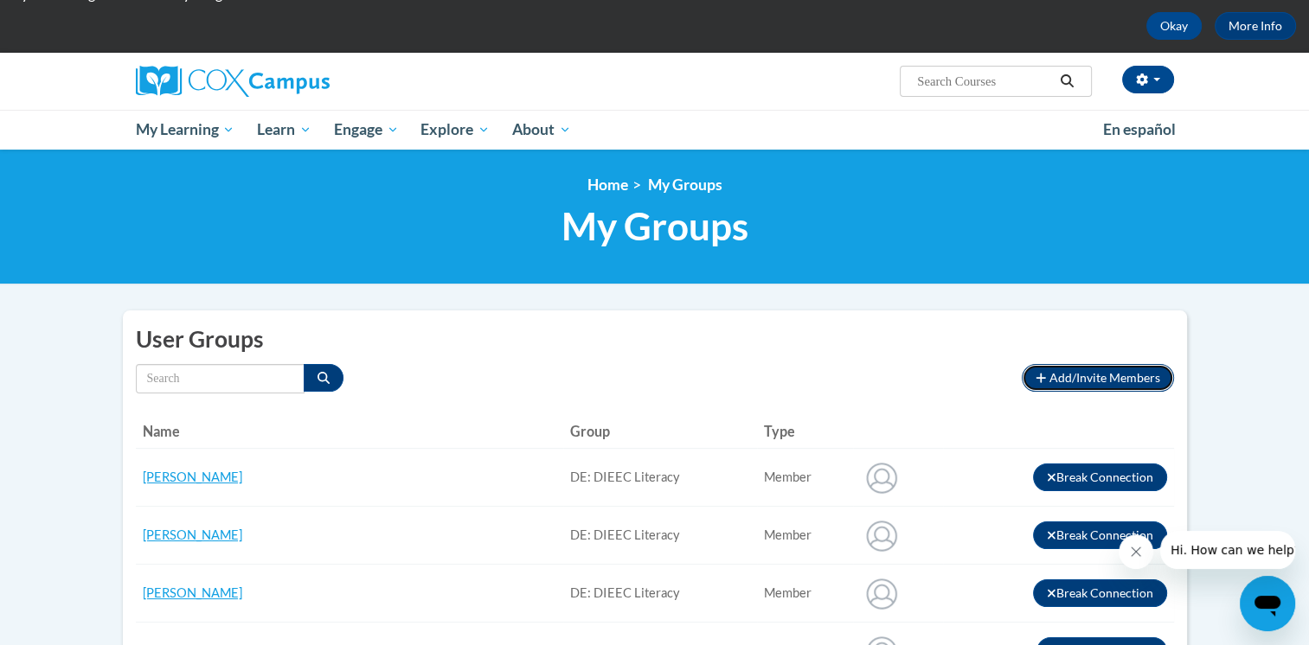
click at [1113, 381] on span "Add/Invite Members" at bounding box center [1104, 377] width 111 height 15
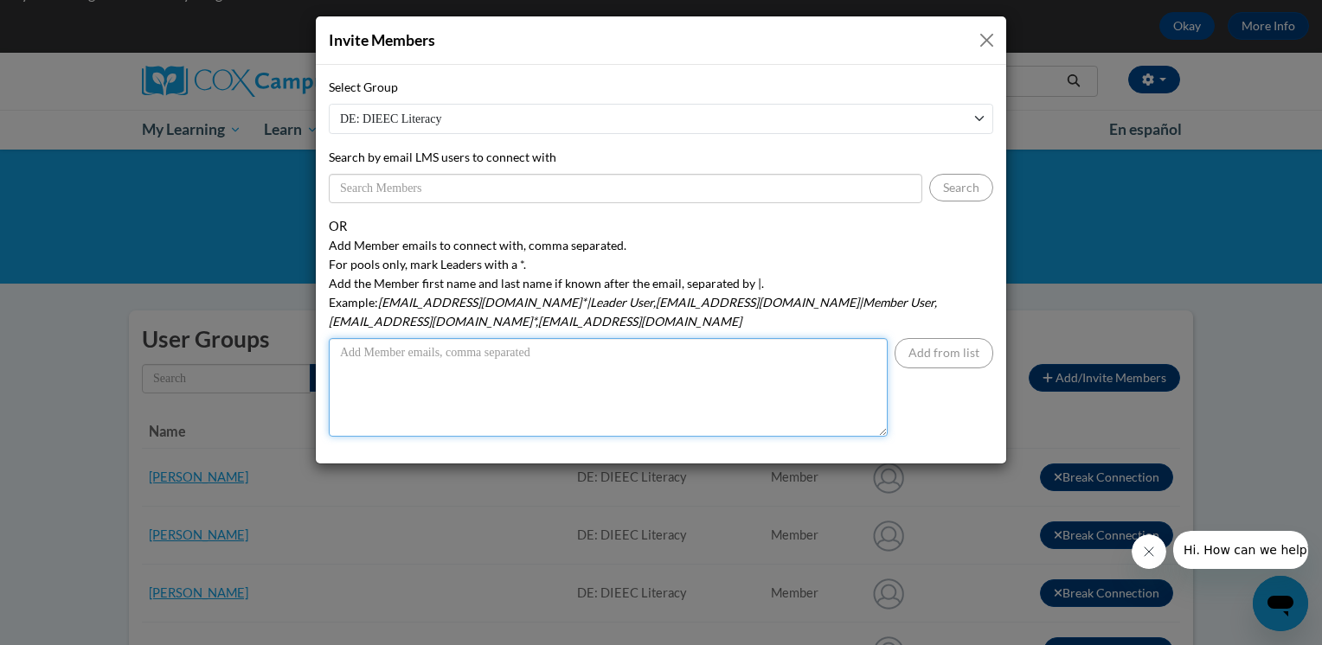
click at [523, 346] on textarea "Add Member emails to connect with, comma separated. For pools only, mark Leader…" at bounding box center [608, 387] width 559 height 99
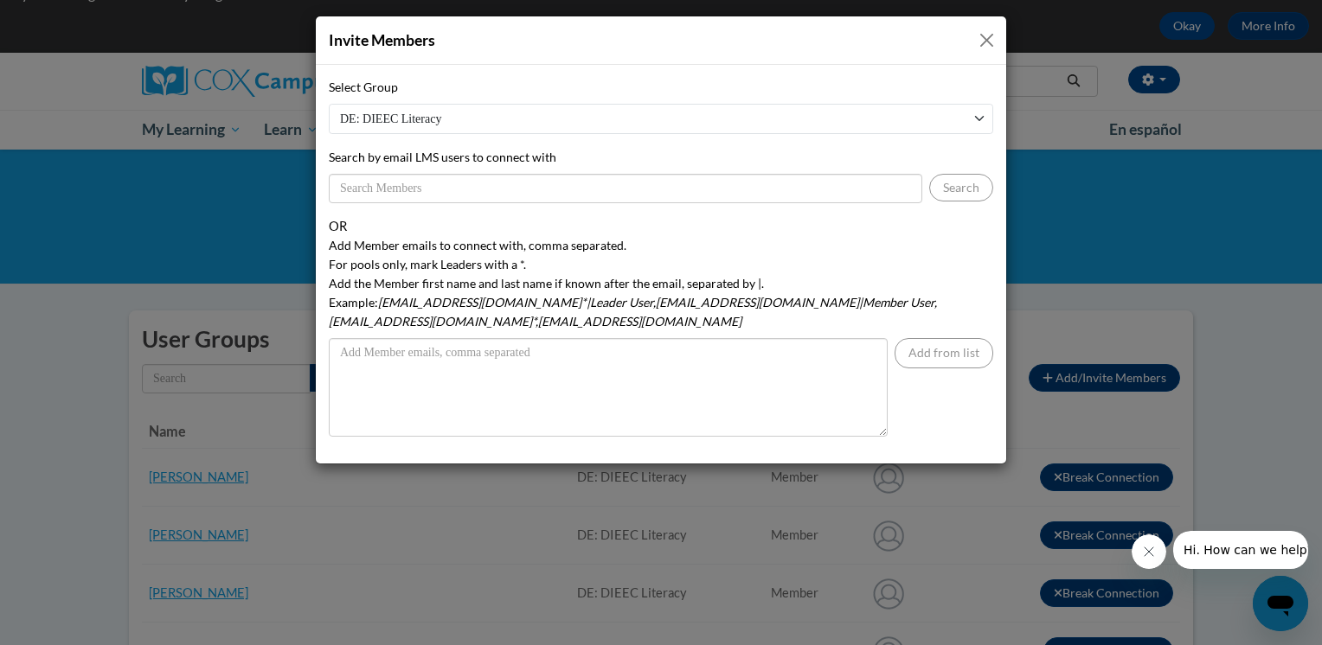
click at [986, 35] on button "Close" at bounding box center [987, 40] width 22 height 22
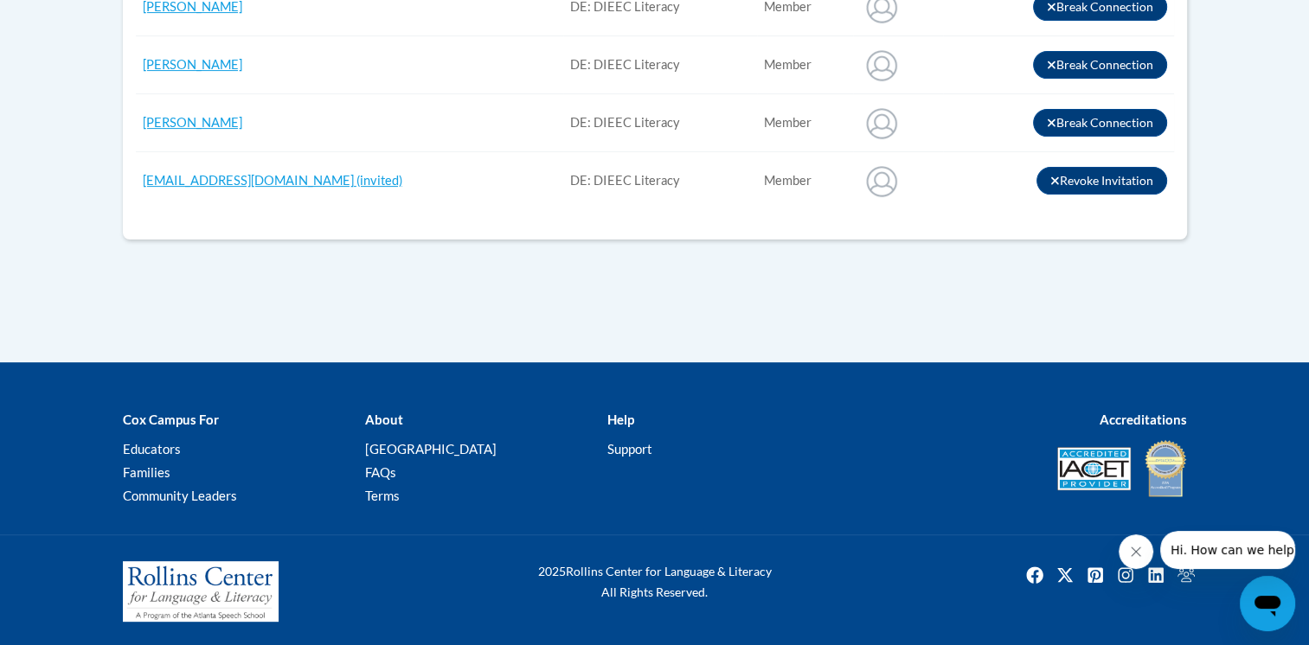
scroll to position [0, 0]
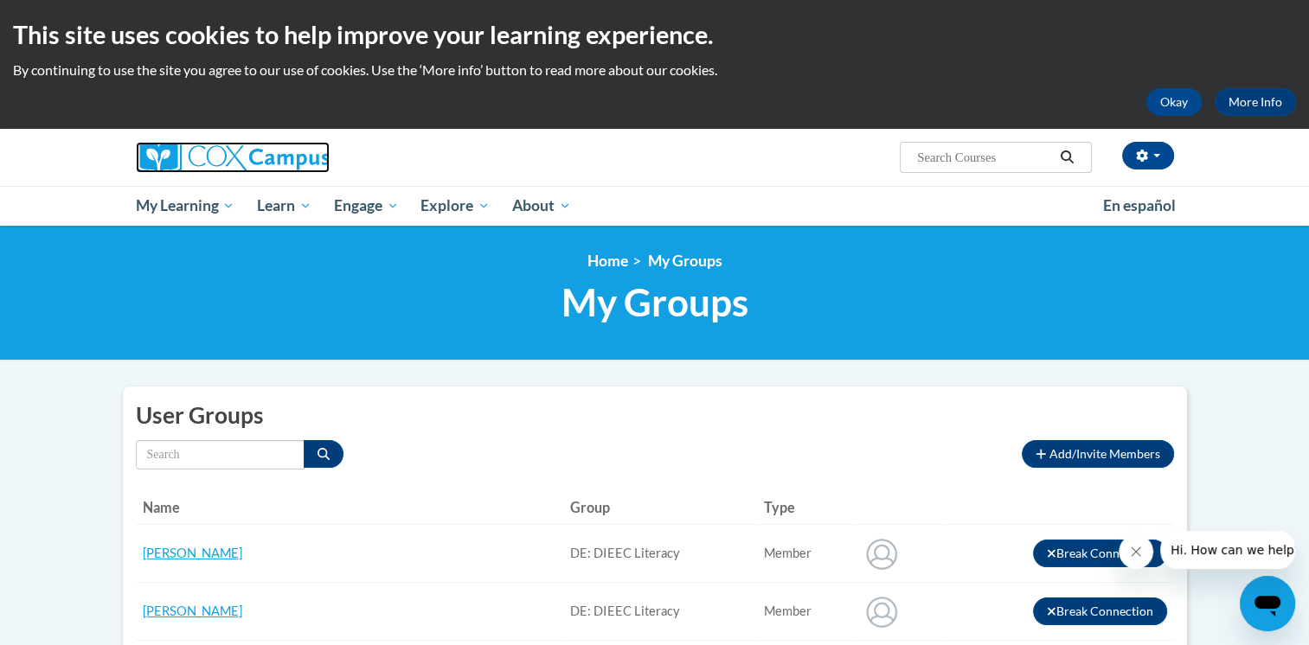
click at [277, 155] on img at bounding box center [233, 157] width 194 height 31
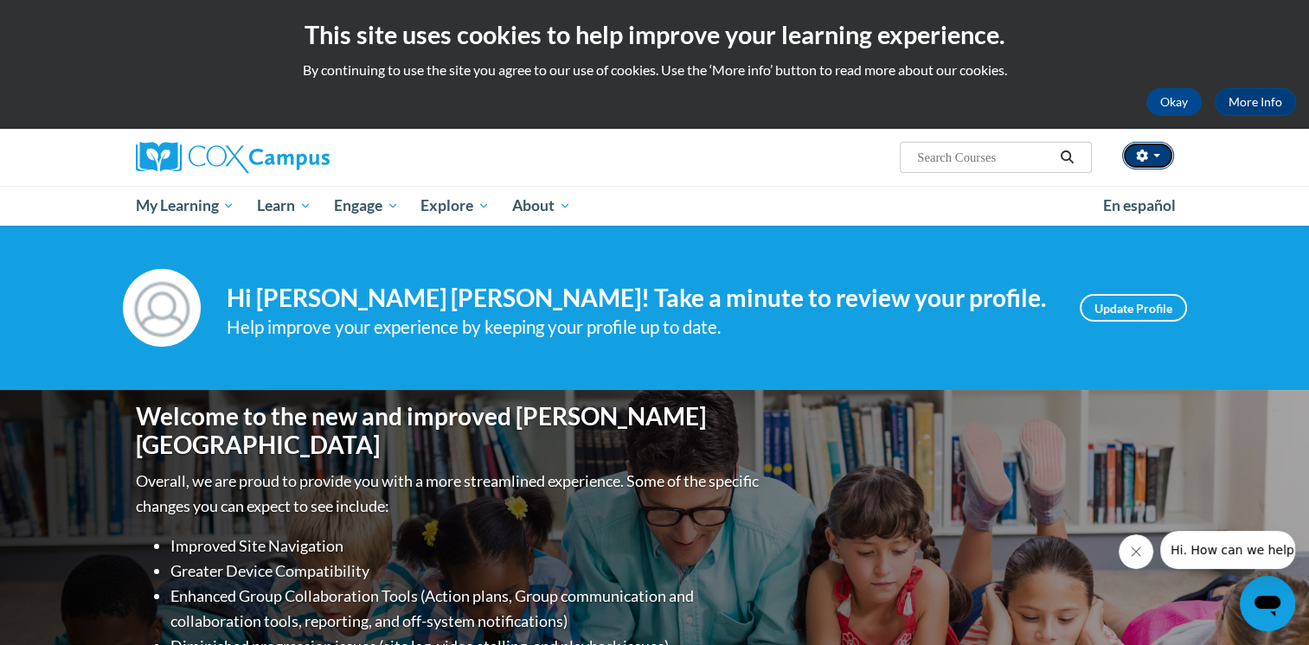
click at [1157, 155] on span "button" at bounding box center [1156, 155] width 7 height 3
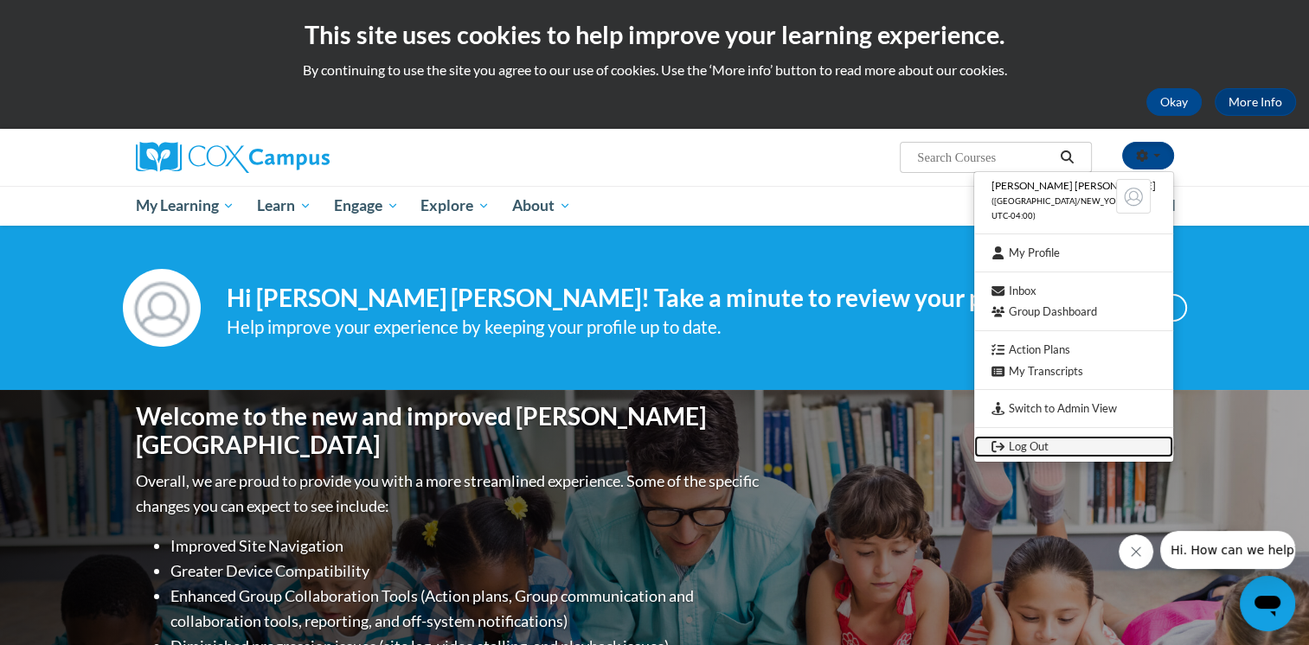
click at [1055, 441] on link "Log Out" at bounding box center [1073, 447] width 199 height 22
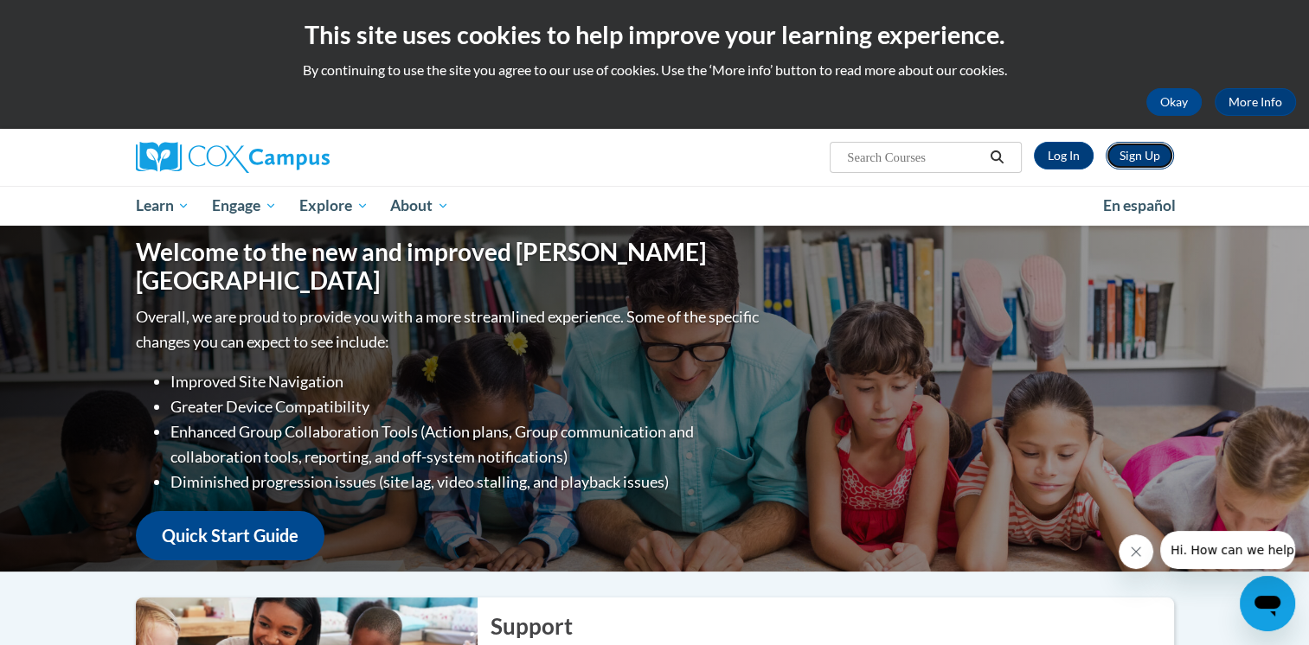
click at [1140, 164] on link "Sign Up" at bounding box center [1140, 156] width 68 height 28
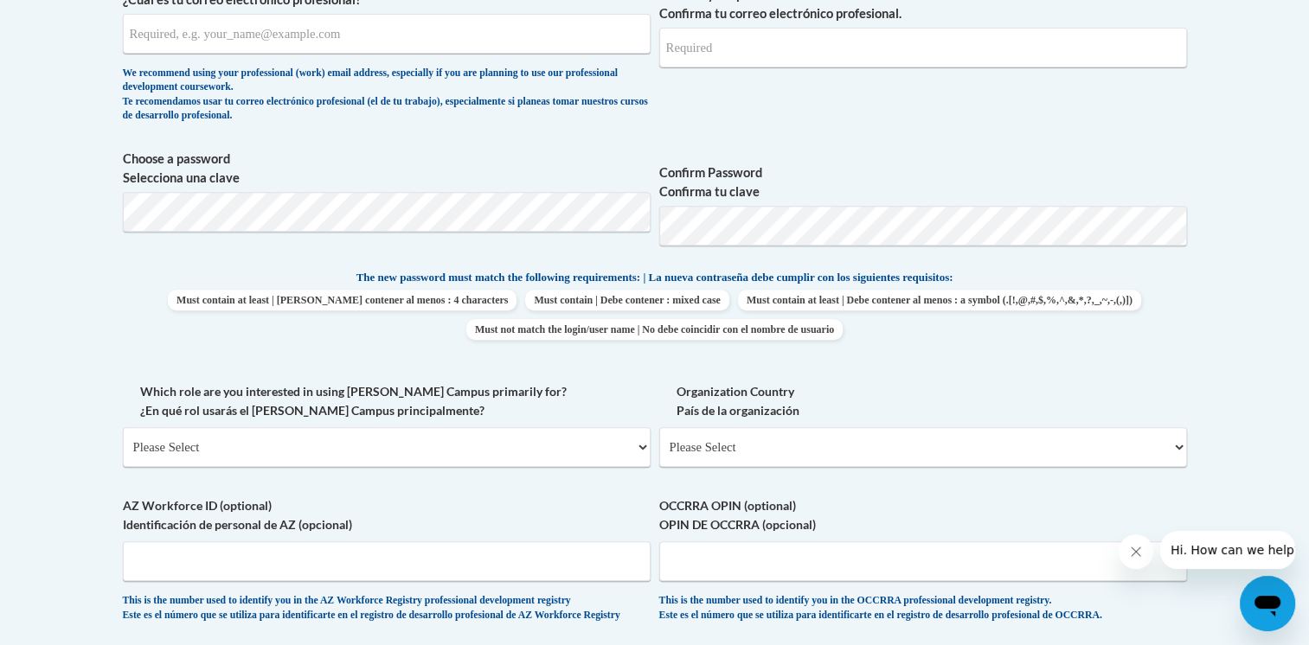
scroll to position [673, 0]
click at [630, 446] on select "Please Select College/University | Colegio/Universidad Community/Nonprofit Part…" at bounding box center [387, 446] width 528 height 40
click at [806, 441] on select "Please Select [GEOGRAPHIC_DATA] | [GEOGRAPHIC_DATA] Outside of [GEOGRAPHIC_DATA…" at bounding box center [923, 446] width 528 height 40
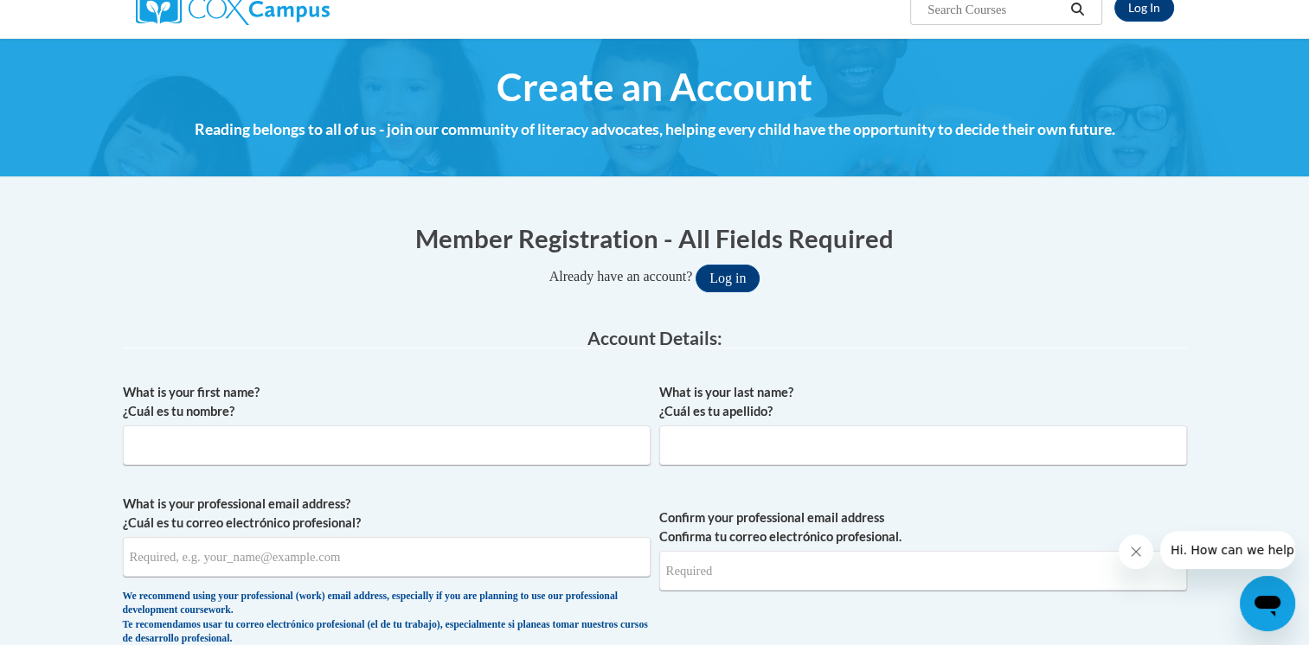
scroll to position [0, 0]
